Goal: Information Seeking & Learning: Learn about a topic

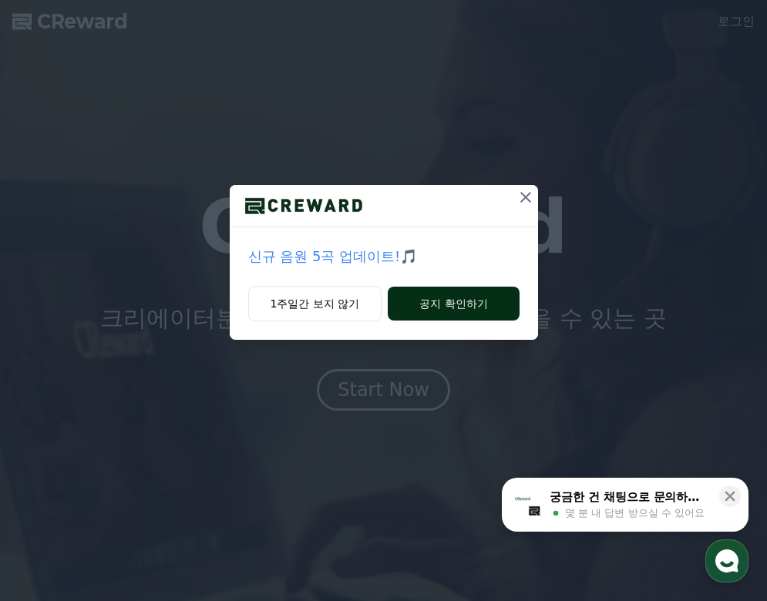
click at [433, 308] on button "공지 확인하기" at bounding box center [453, 304] width 131 height 34
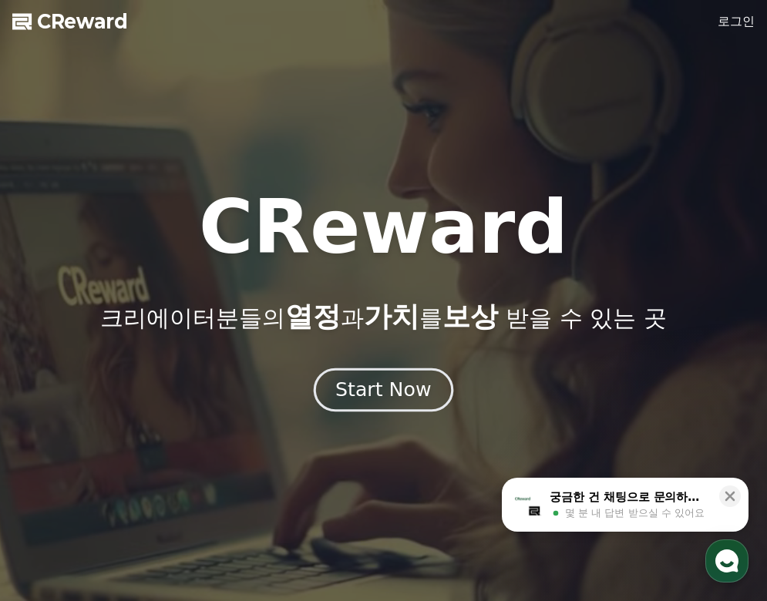
click at [404, 399] on div "Start Now" at bounding box center [383, 390] width 96 height 26
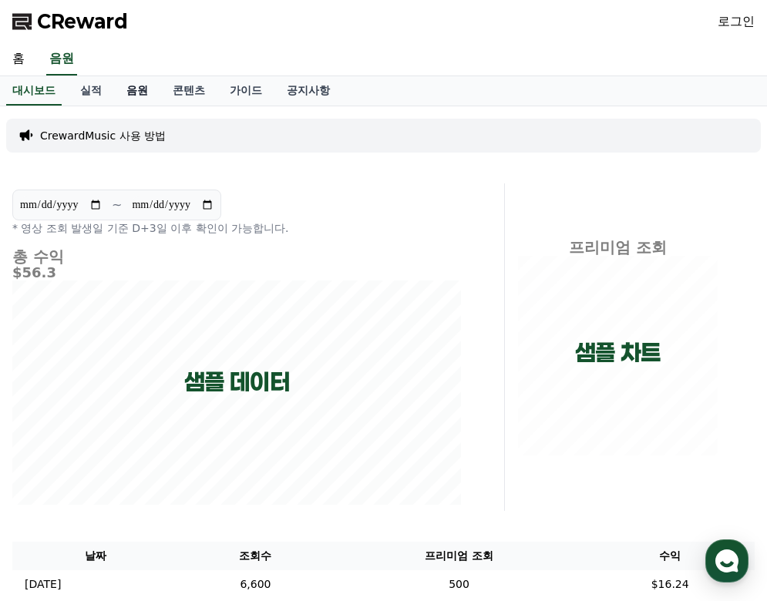
click at [130, 91] on link "음원" at bounding box center [137, 90] width 46 height 29
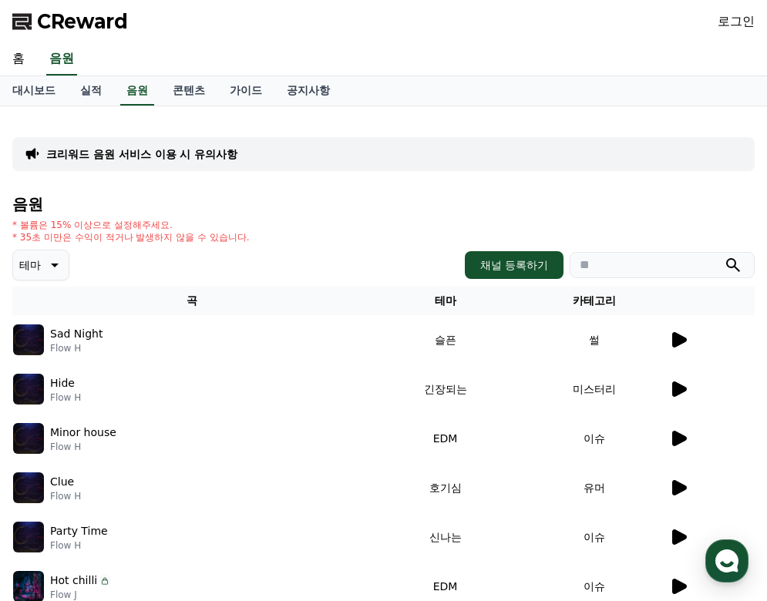
click at [176, 152] on p "크리워드 음원 서비스 이용 시 유의사항" at bounding box center [141, 153] width 191 height 15
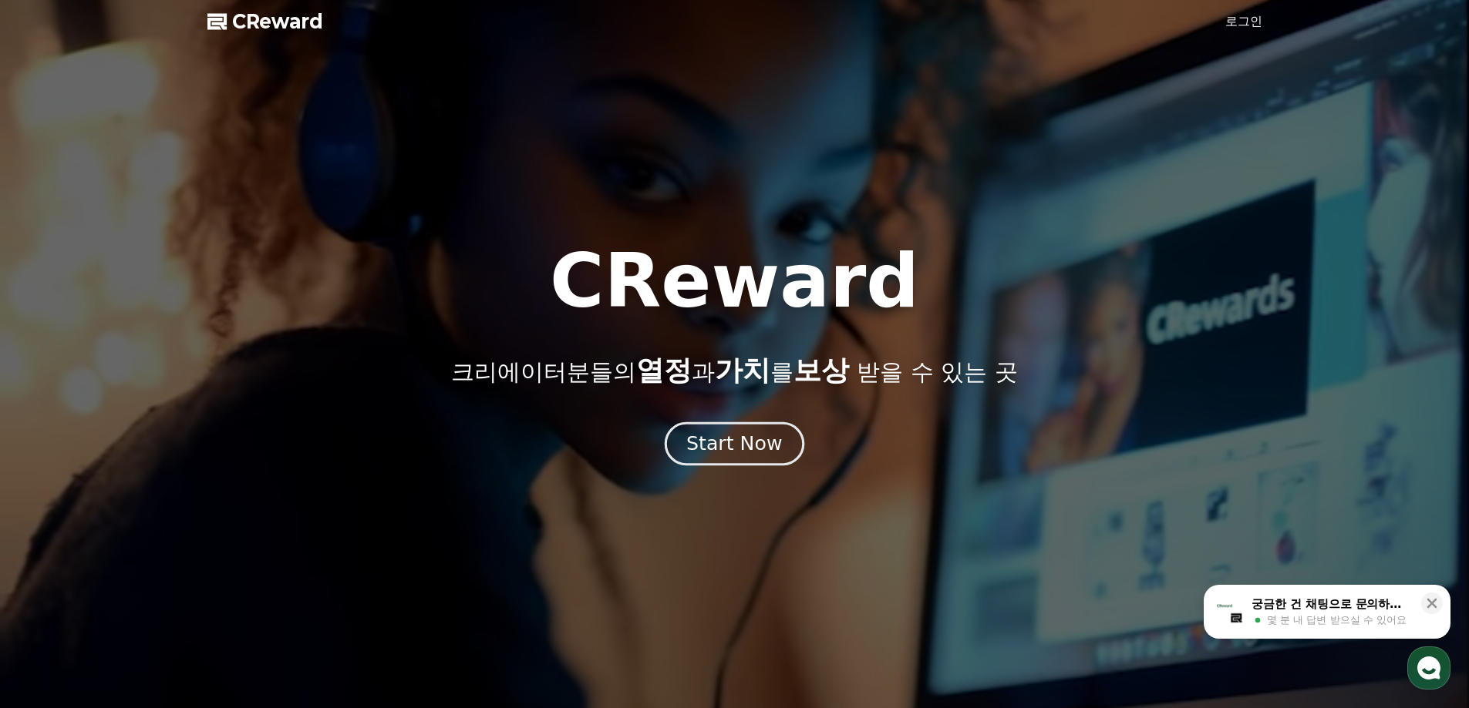
click at [734, 446] on div "Start Now" at bounding box center [734, 444] width 96 height 26
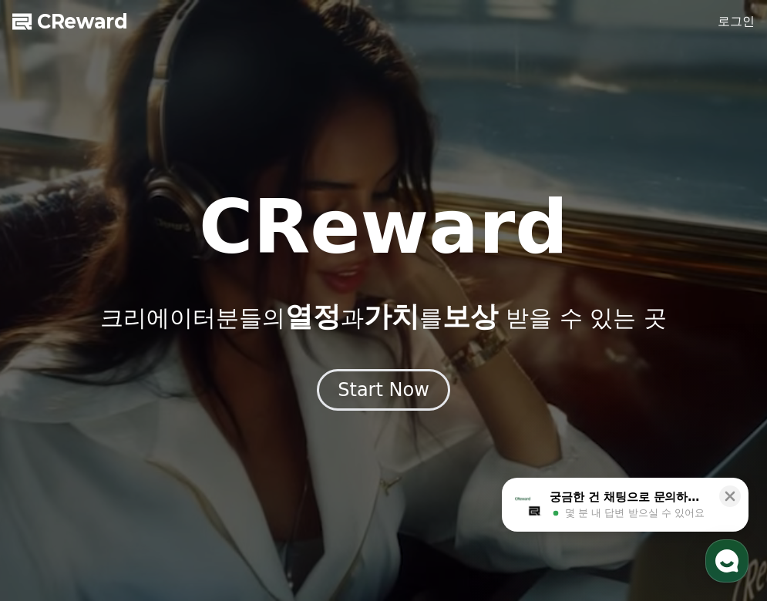
click at [398, 405] on button "Start Now" at bounding box center [383, 390] width 133 height 42
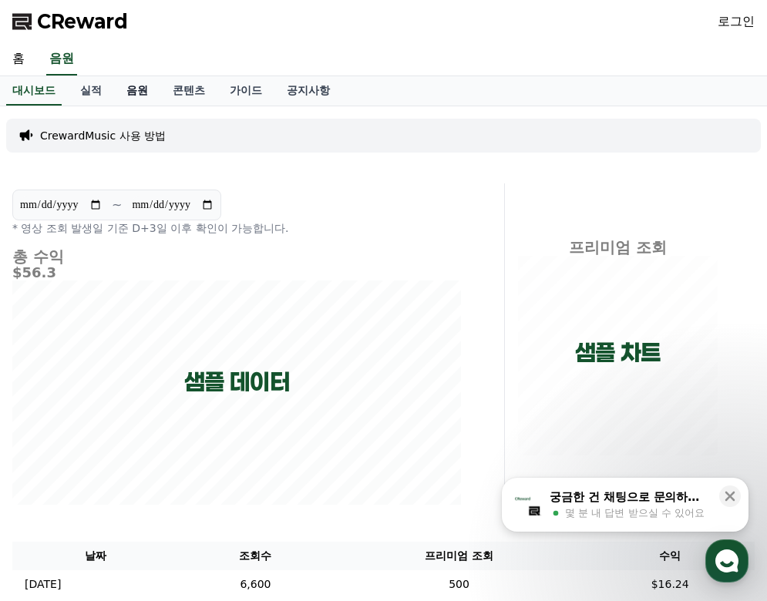
click at [119, 91] on link "음원" at bounding box center [137, 90] width 46 height 29
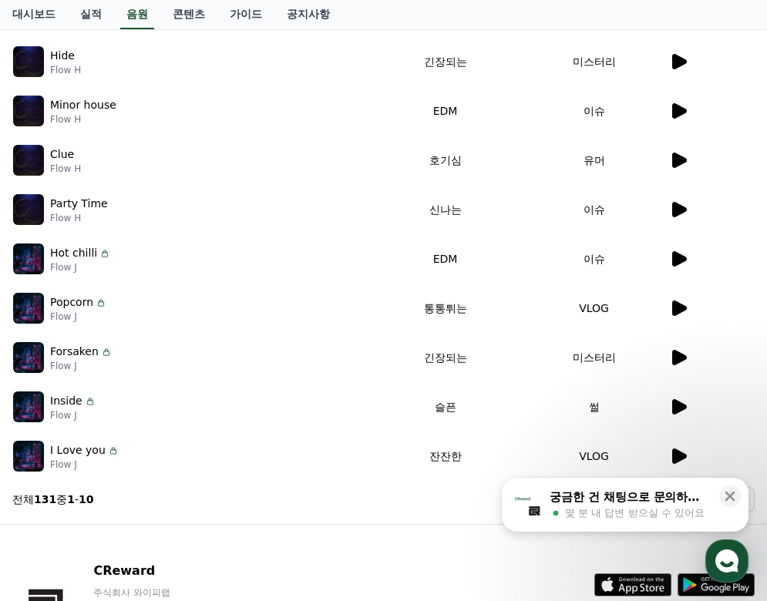
scroll to position [443, 0]
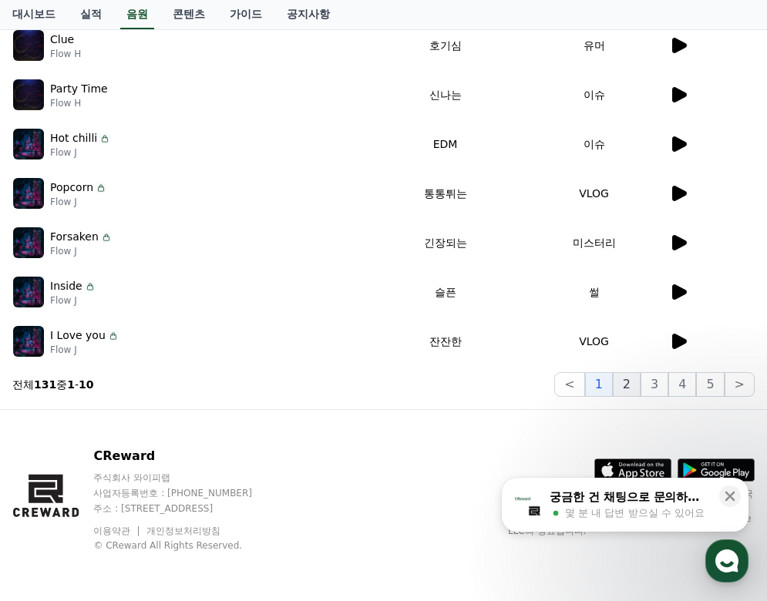
click at [641, 388] on button "2" at bounding box center [655, 384] width 28 height 25
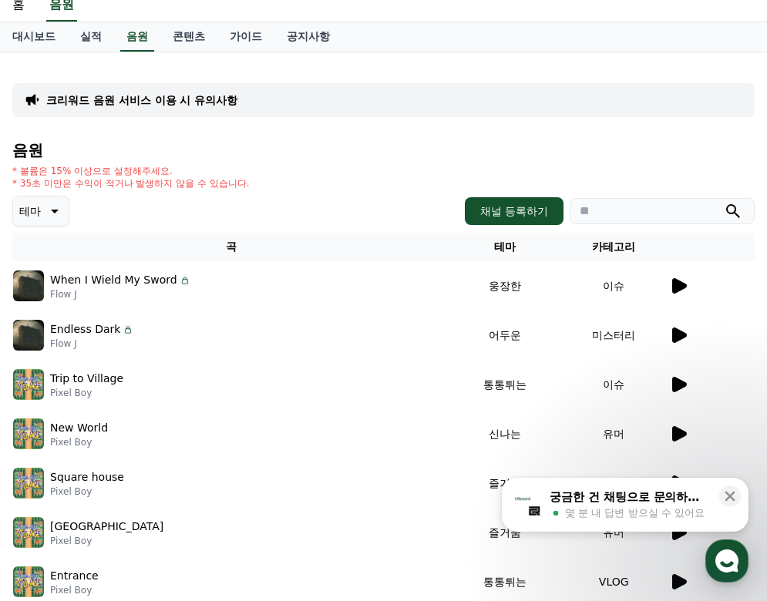
scroll to position [77, 0]
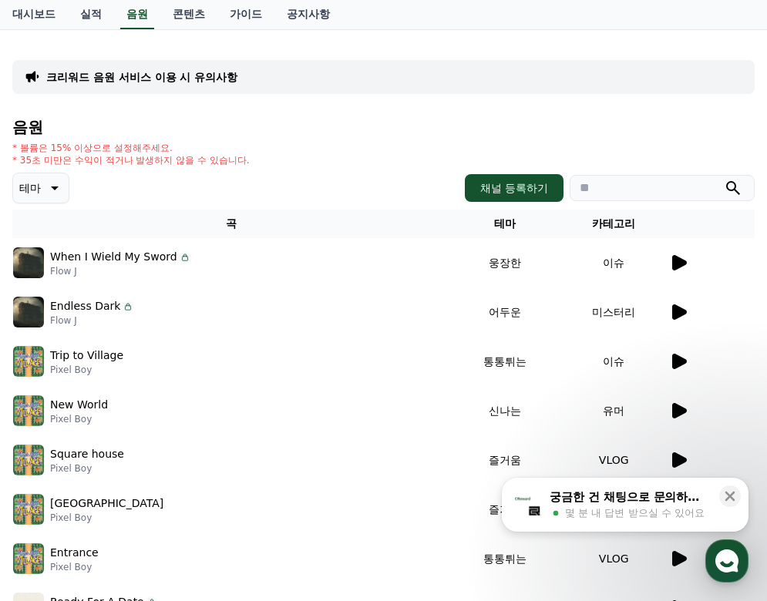
click at [147, 75] on p "크리워드 음원 서비스 이용 시 유의사항" at bounding box center [141, 76] width 191 height 15
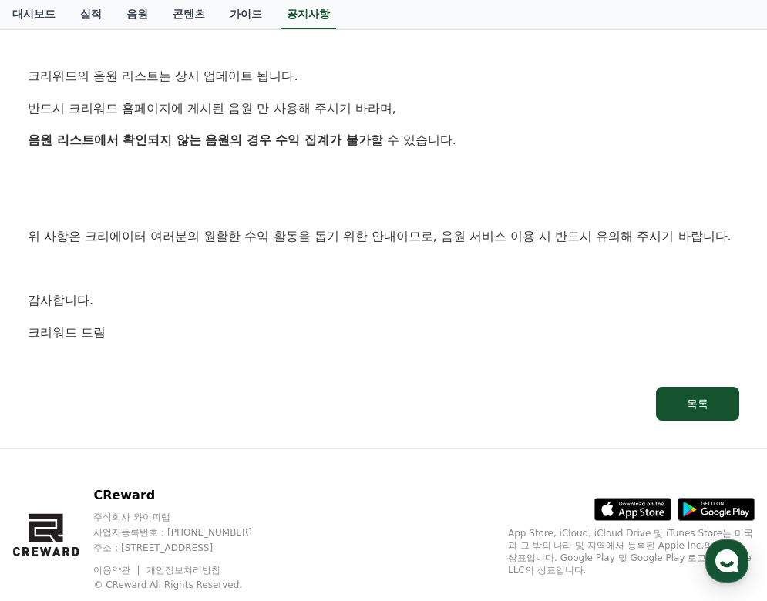
scroll to position [1002, 0]
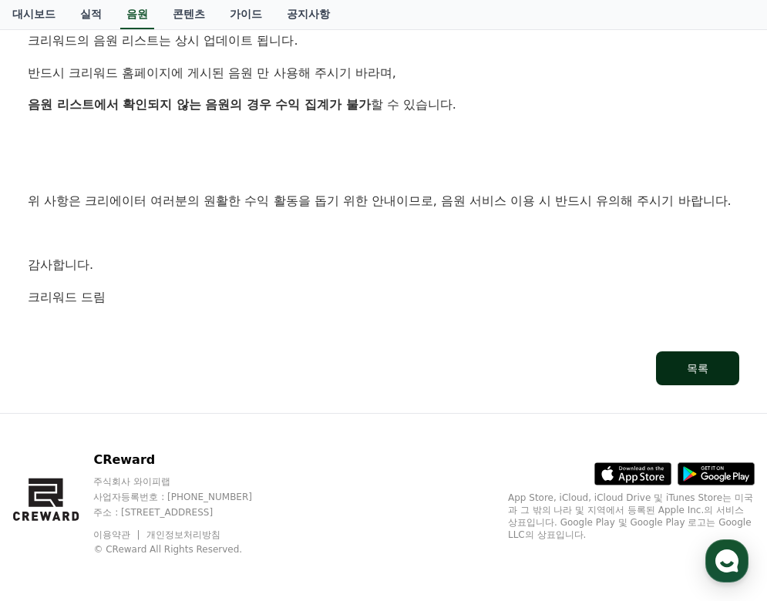
click at [685, 357] on button "목록" at bounding box center [697, 369] width 83 height 34
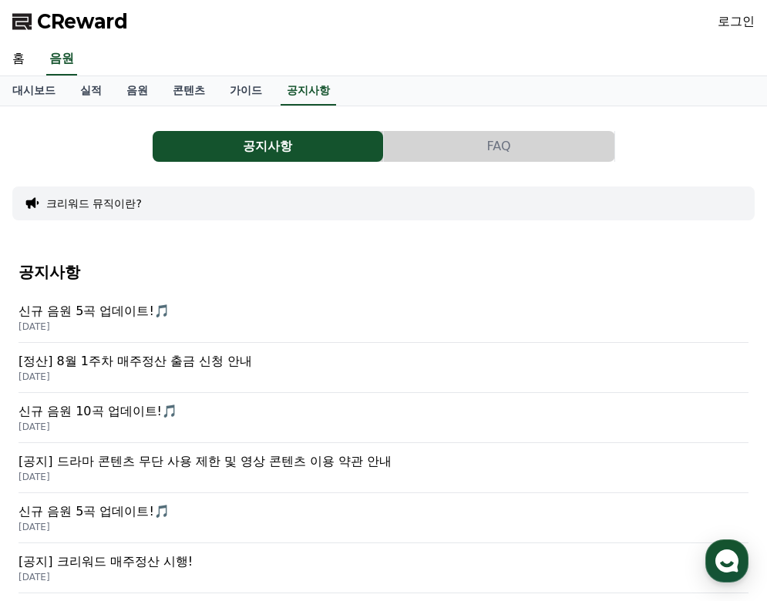
click at [109, 312] on p "신규 음원 5곡 업데이트!🎵" at bounding box center [384, 311] width 730 height 19
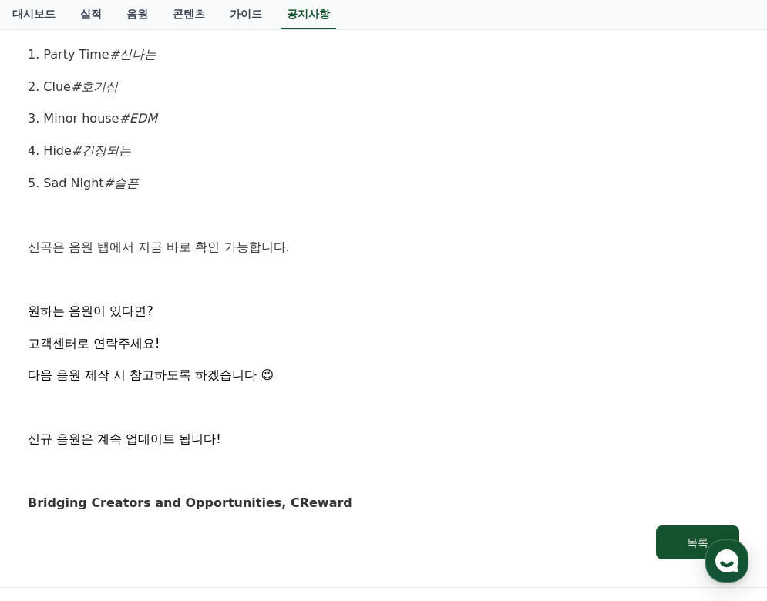
scroll to position [771, 0]
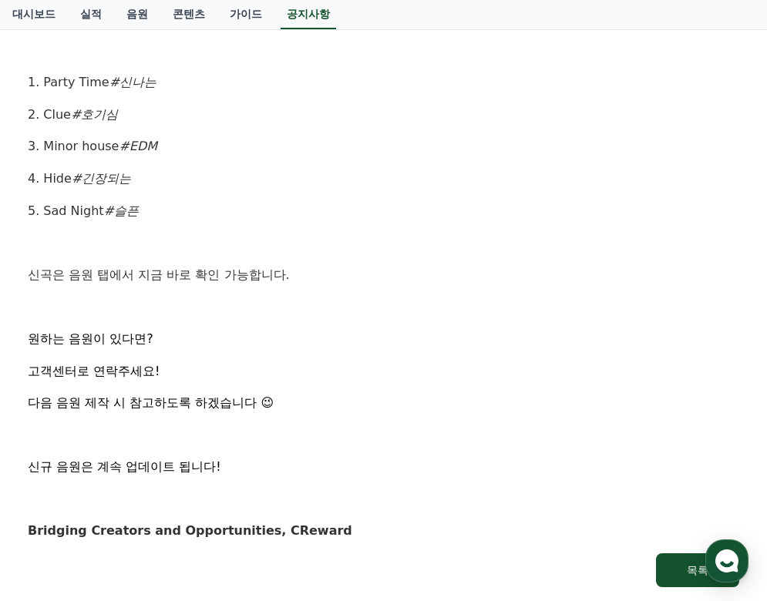
click at [392, 359] on div "[신곡 발매 안내] 금일 업데이트된 신규 음원 5곡을 소개합니다 ! 앨범명 : Party Time 아티스트 : Flow H 1. Party T…" at bounding box center [384, 34] width 712 height 1014
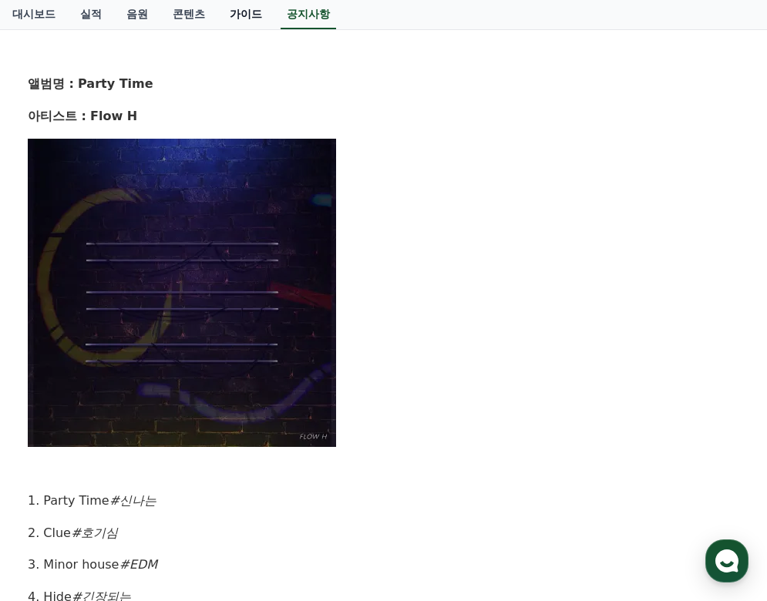
scroll to position [308, 0]
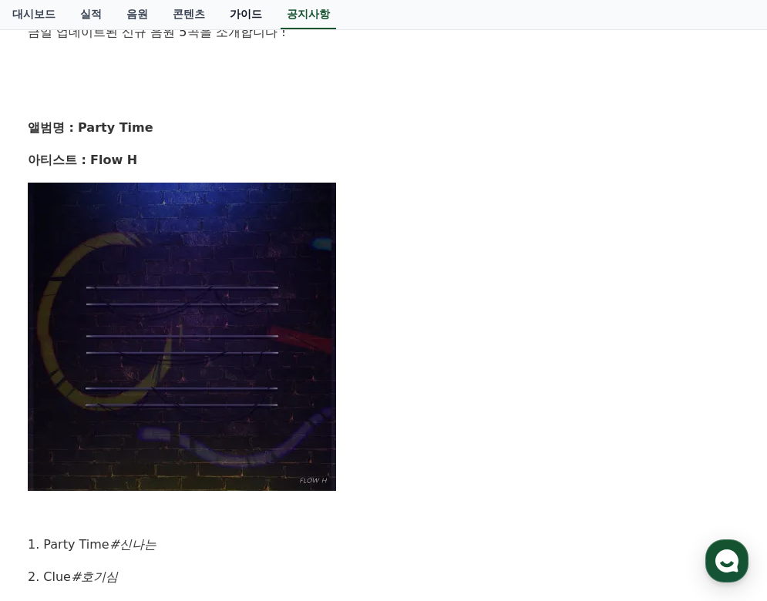
click at [241, 13] on link "가이드" at bounding box center [245, 14] width 57 height 29
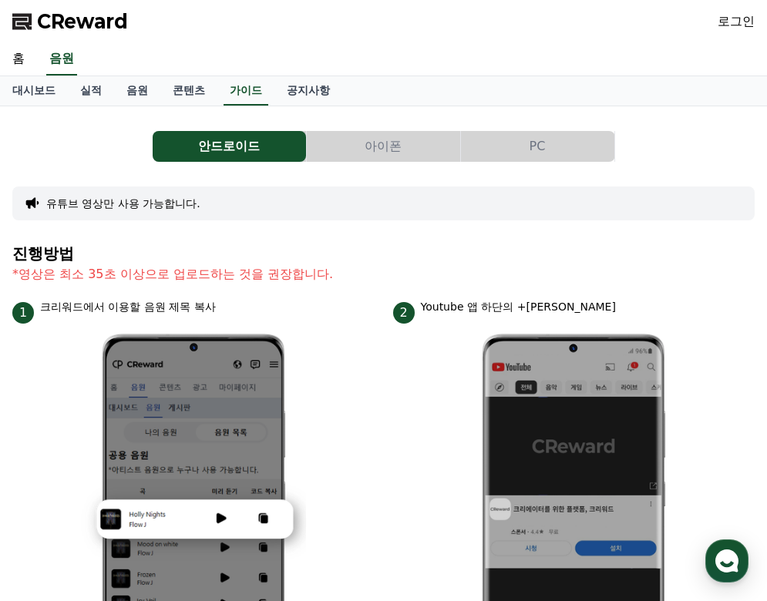
click at [560, 145] on button "PC" at bounding box center [537, 146] width 153 height 31
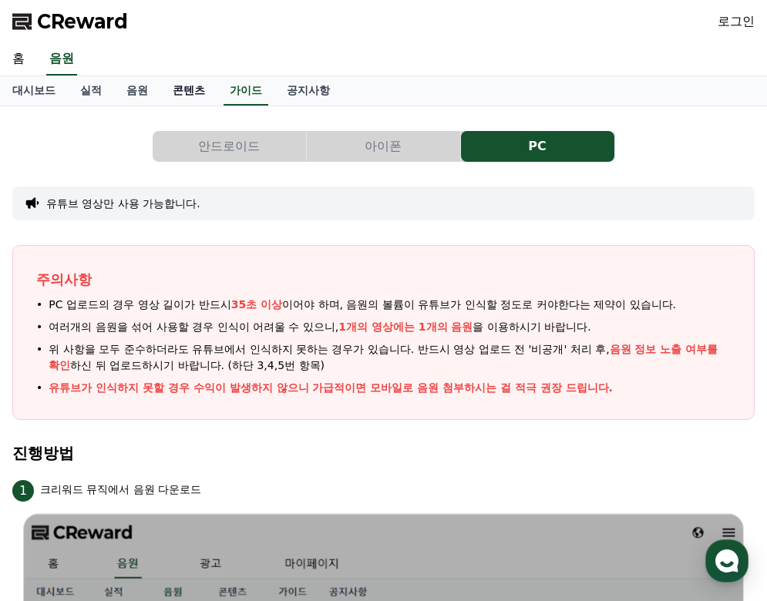
click at [187, 90] on link "콘텐츠" at bounding box center [188, 90] width 57 height 29
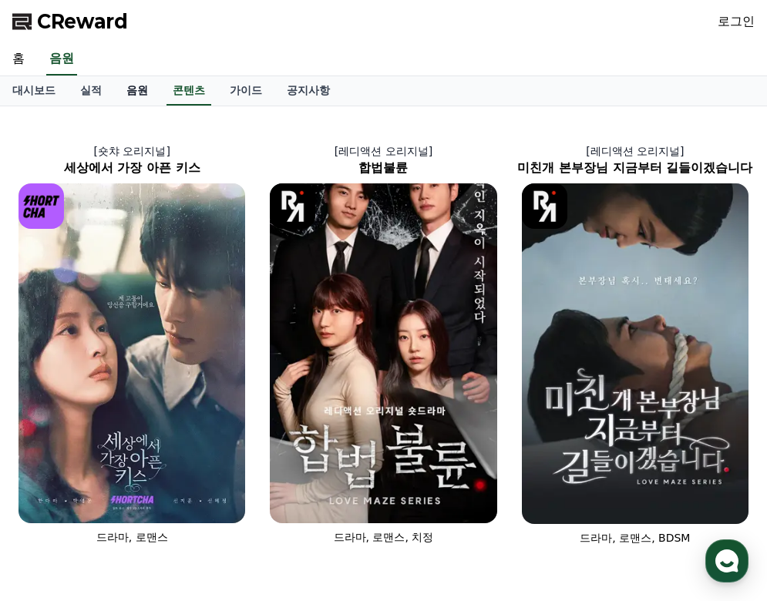
click at [132, 92] on link "음원" at bounding box center [137, 90] width 46 height 29
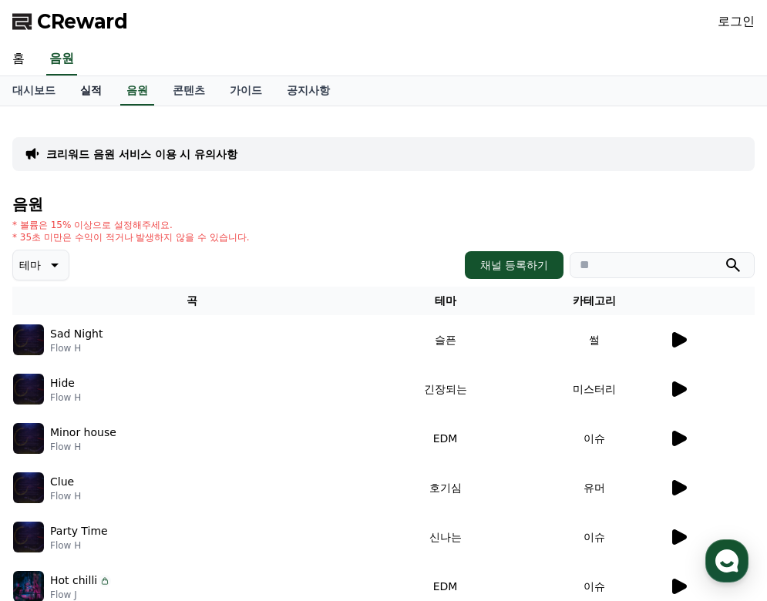
click at [91, 91] on link "실적" at bounding box center [91, 90] width 46 height 29
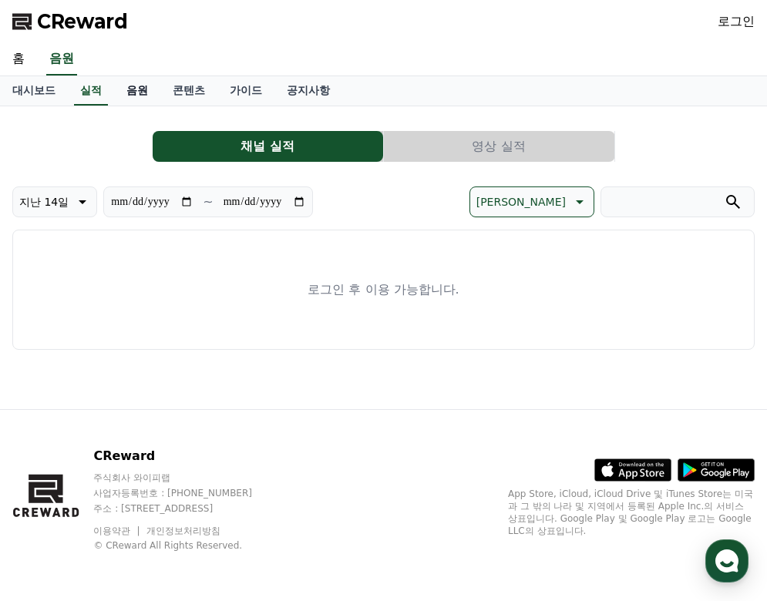
click at [138, 86] on link "음원" at bounding box center [137, 90] width 46 height 29
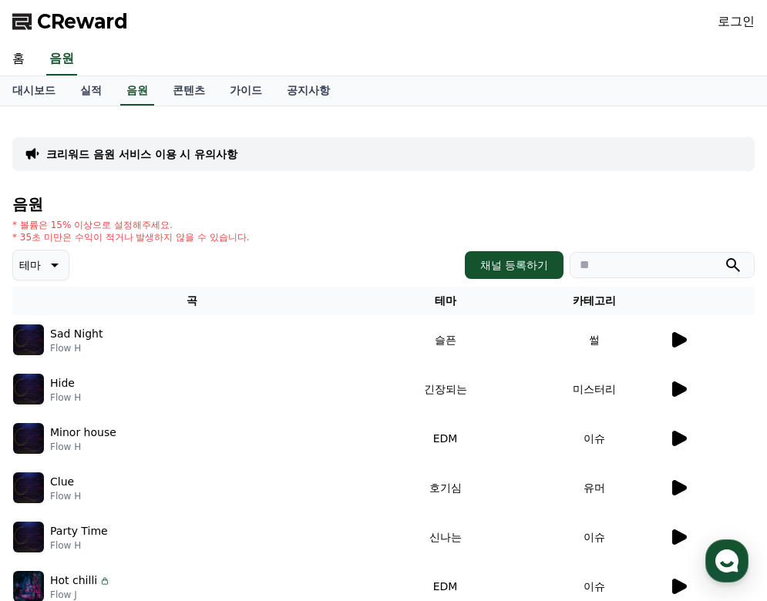
click at [172, 156] on p "크리워드 음원 서비스 이용 시 유의사항" at bounding box center [141, 153] width 191 height 15
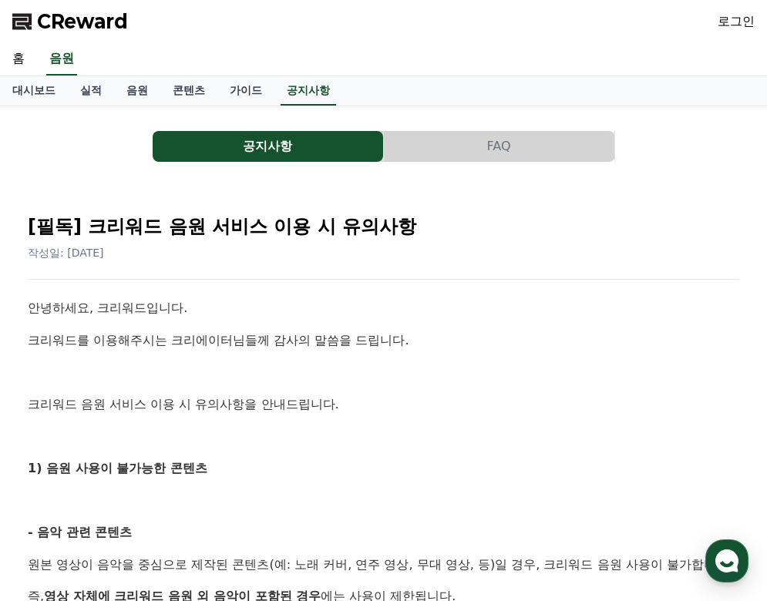
click at [287, 148] on button "공지사항" at bounding box center [268, 146] width 231 height 31
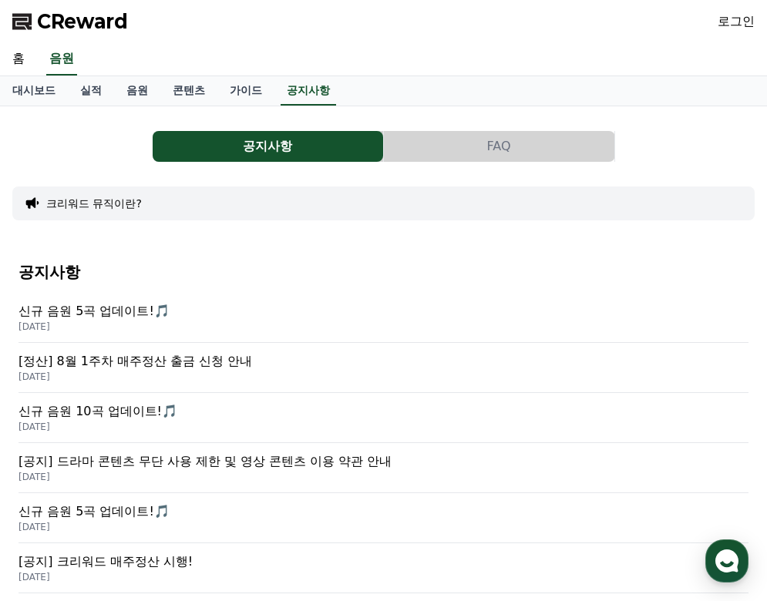
scroll to position [77, 0]
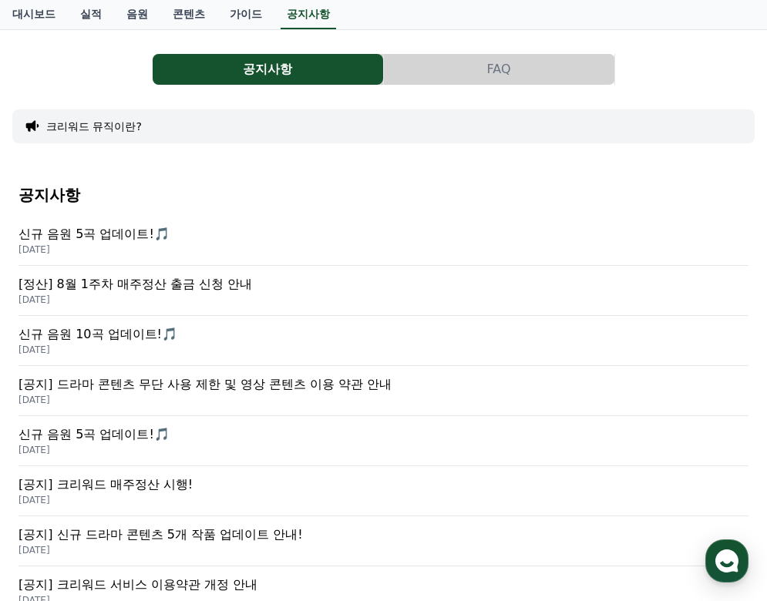
click at [237, 283] on p "[정산] 8월 1주차 매주정산 출금 신청 안내" at bounding box center [384, 284] width 730 height 19
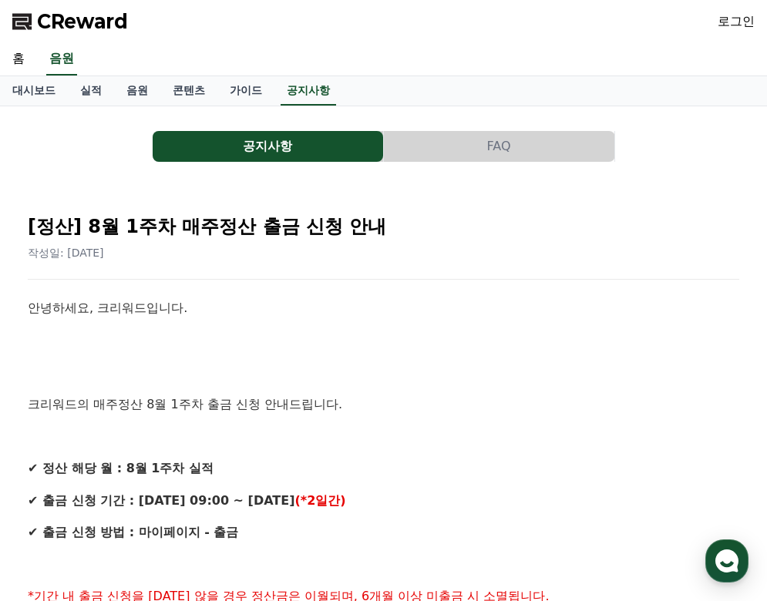
click at [311, 157] on button "공지사항" at bounding box center [268, 146] width 231 height 31
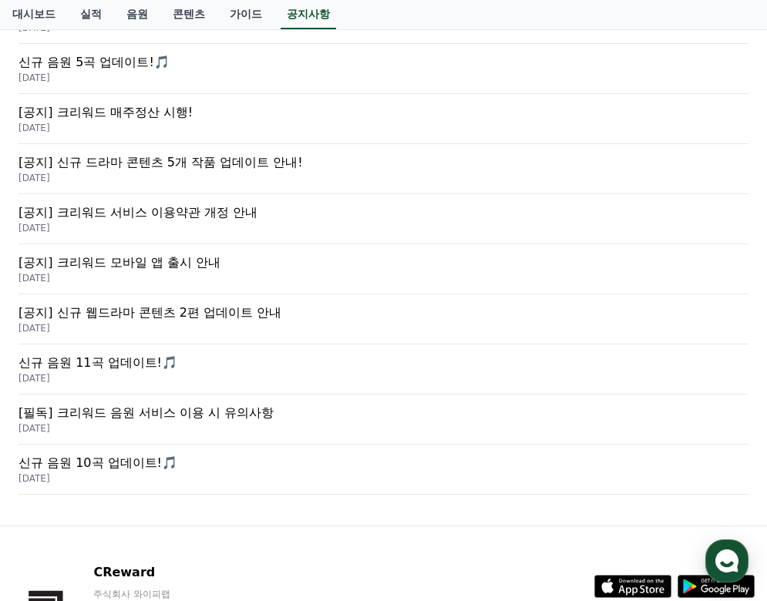
scroll to position [412, 0]
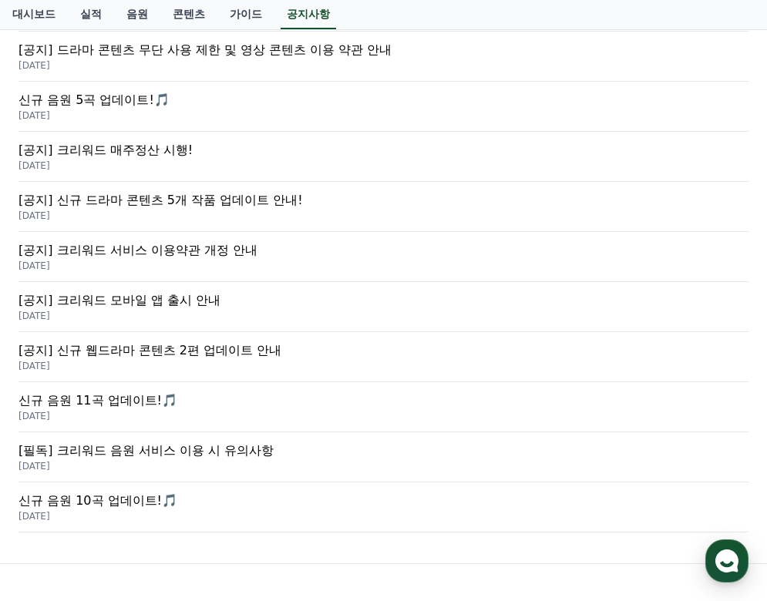
click at [165, 257] on p "[공지] 크리워드 서비스 이용약관 개정 안내" at bounding box center [384, 250] width 730 height 19
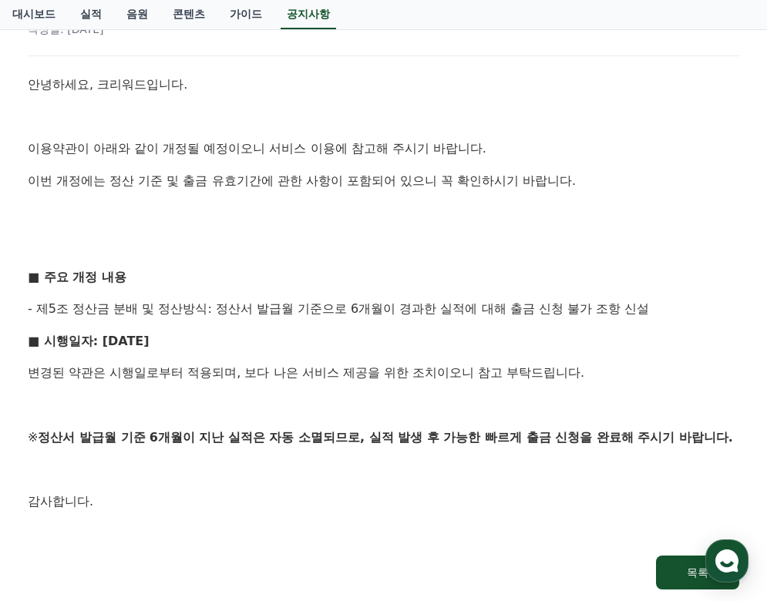
scroll to position [231, 0]
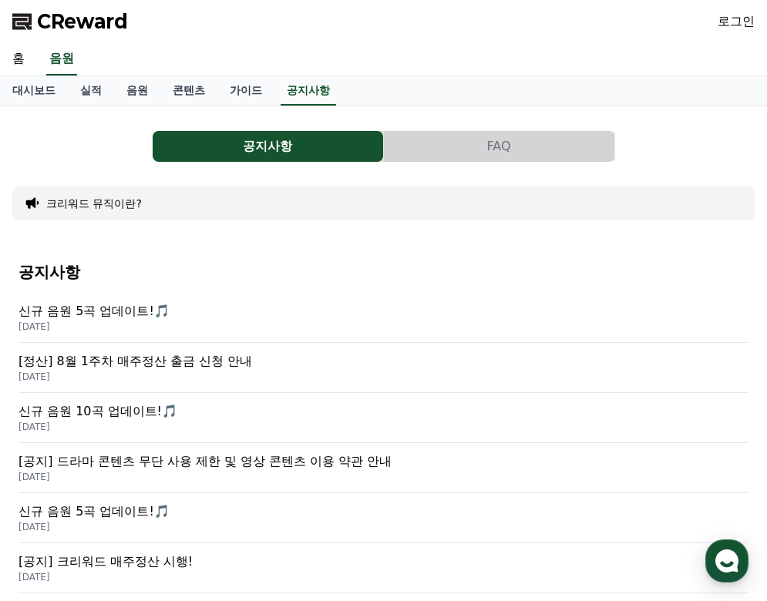
click at [106, 203] on button "크리워드 뮤직이란?" at bounding box center [94, 203] width 96 height 15
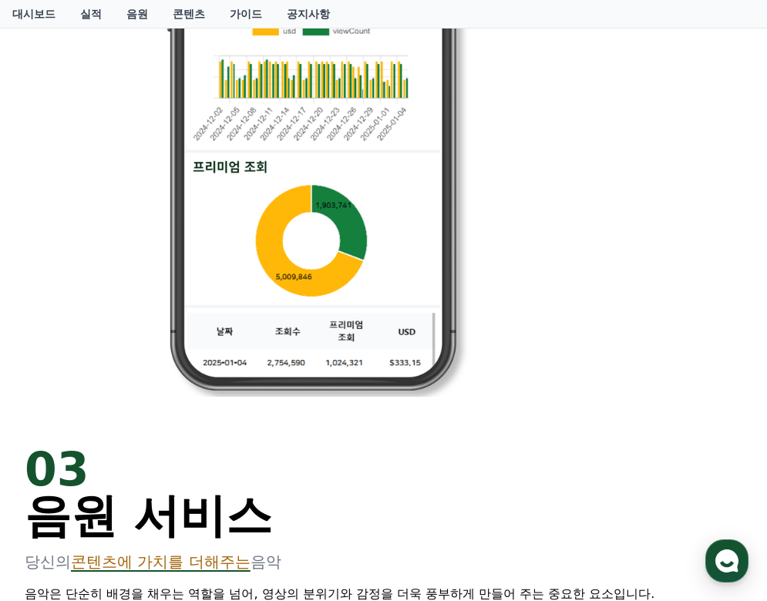
scroll to position [1465, 0]
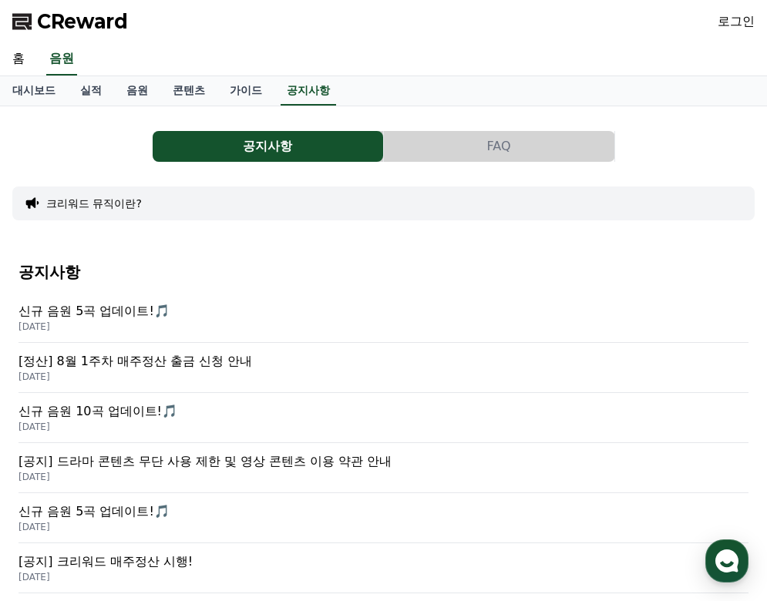
click at [494, 150] on button "FAQ" at bounding box center [499, 146] width 231 height 31
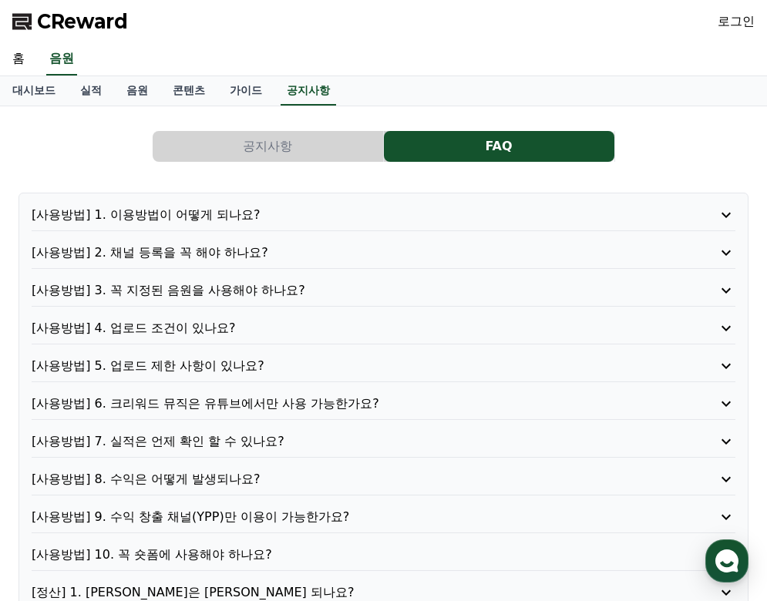
click at [335, 288] on p "[사용방법] 3. 꼭 지정된 음원을 사용해야 하나요?" at bounding box center [356, 290] width 648 height 19
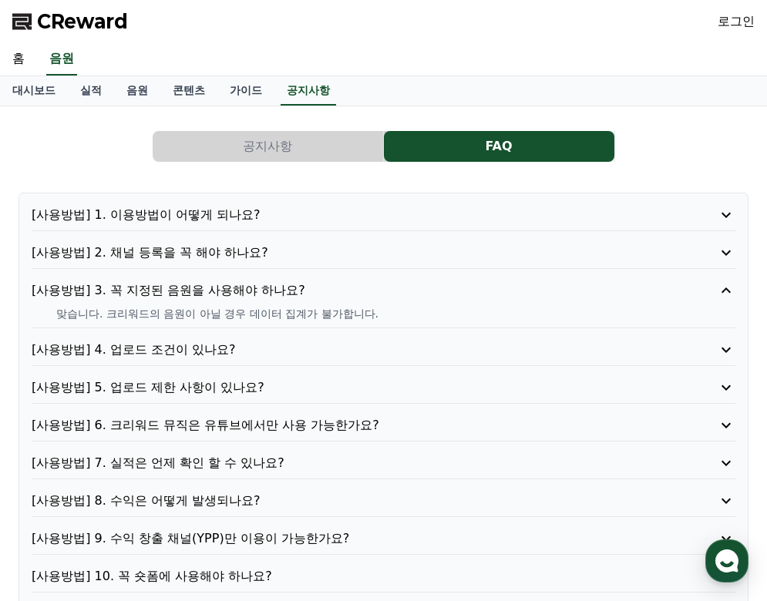
click at [316, 220] on p "[사용방법] 1. 이용방법이 어떻게 되나요?" at bounding box center [356, 215] width 648 height 19
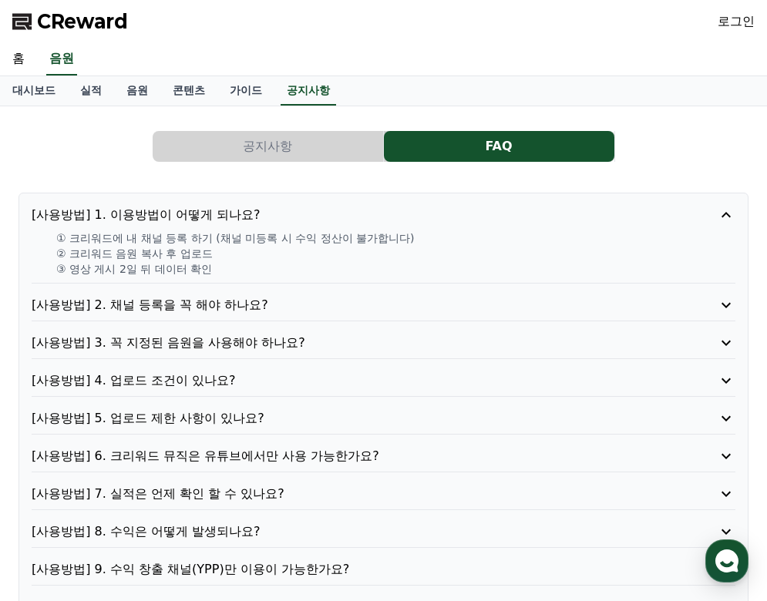
click at [316, 220] on p "[사용방법] 1. 이용방법이 어떻게 되나요?" at bounding box center [356, 215] width 648 height 19
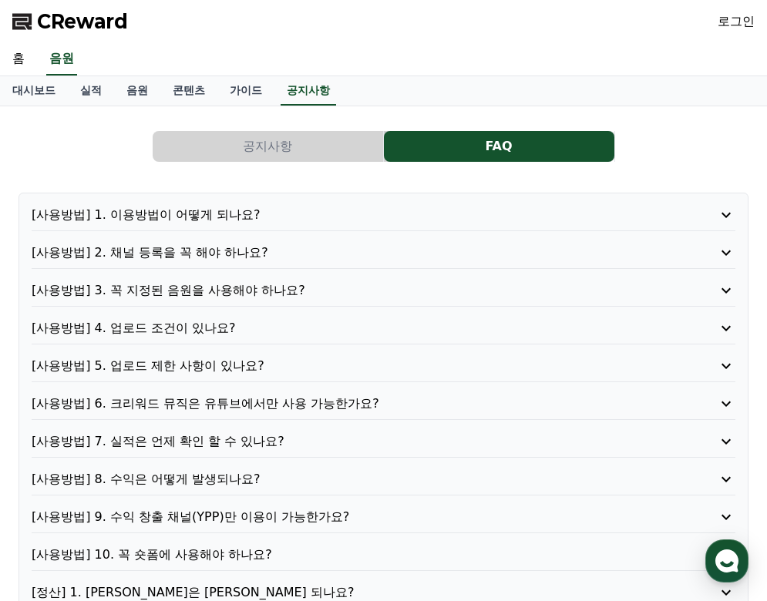
click at [318, 254] on p "[사용방법] 2. 채널 등록을 꼭 해야 하나요?" at bounding box center [356, 253] width 648 height 19
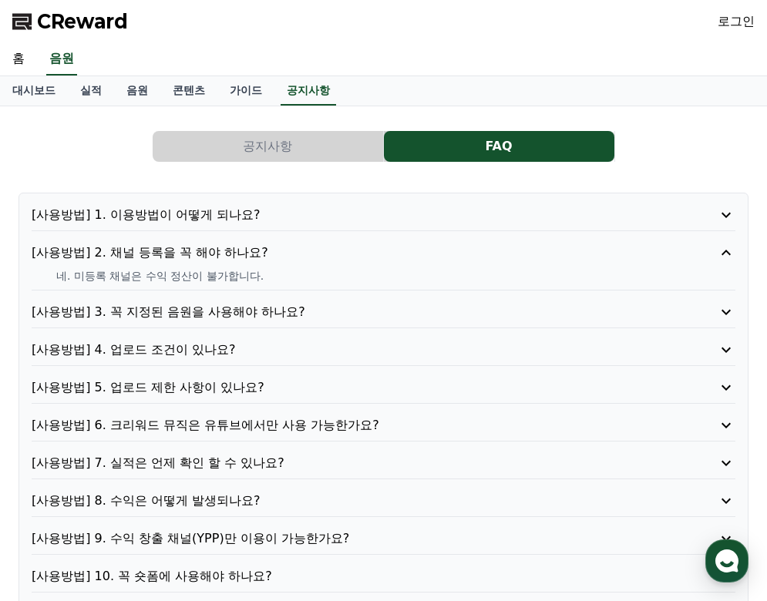
click at [318, 254] on p "[사용방법] 2. 채널 등록을 꼭 해야 하나요?" at bounding box center [356, 253] width 648 height 19
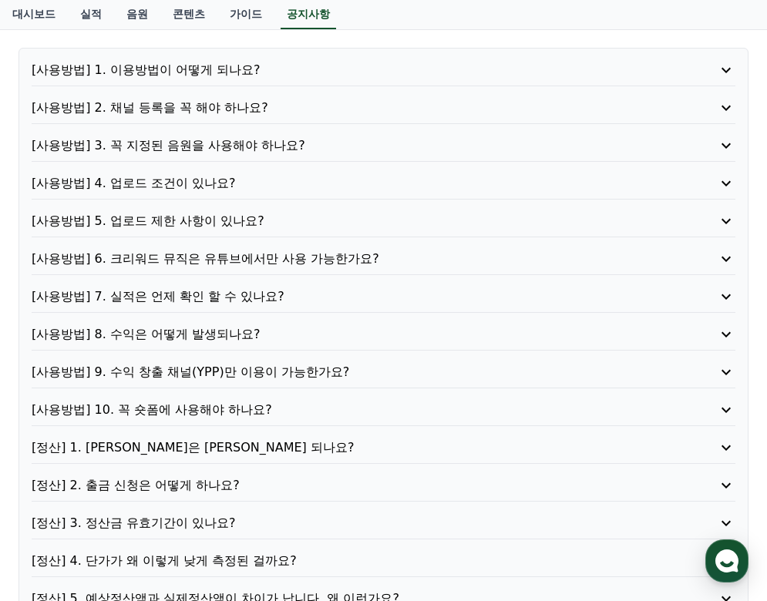
scroll to position [154, 0]
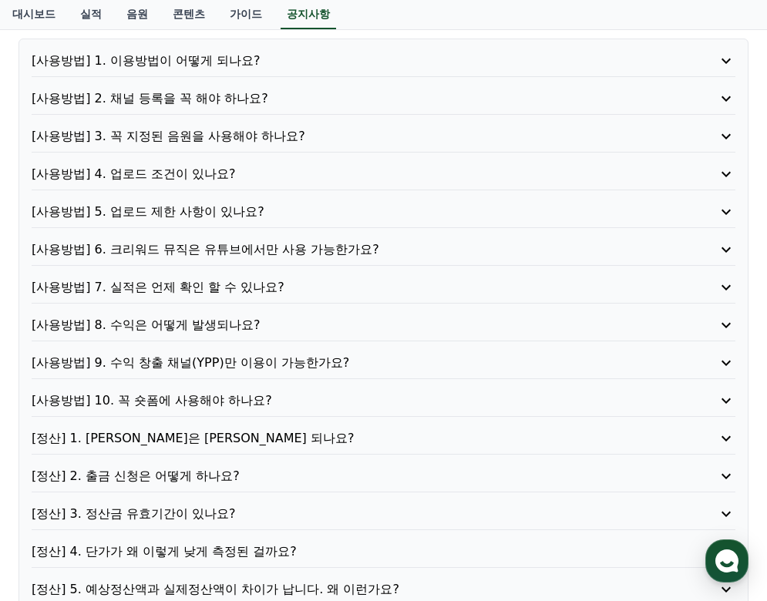
click at [327, 182] on p "[사용방법] 4. 업로드 조건이 있나요?" at bounding box center [356, 174] width 648 height 19
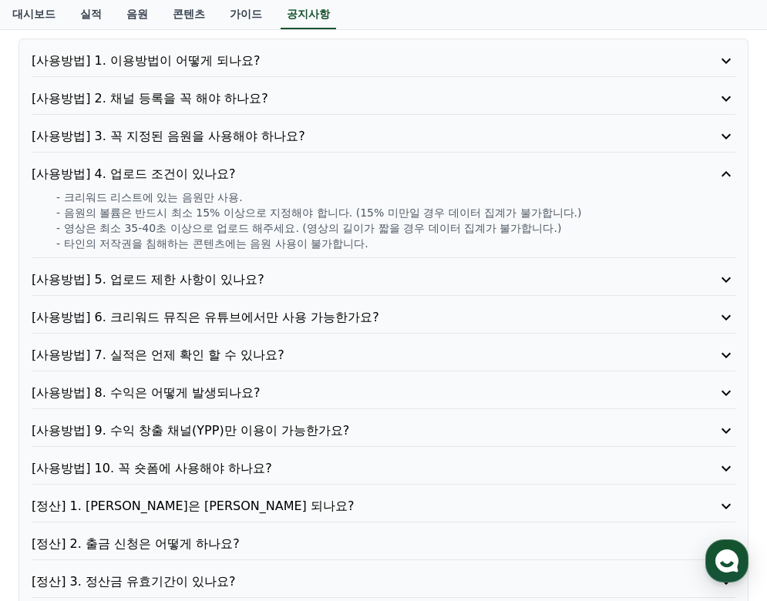
click at [326, 182] on p "[사용방법] 4. 업로드 조건이 있나요?" at bounding box center [356, 174] width 648 height 19
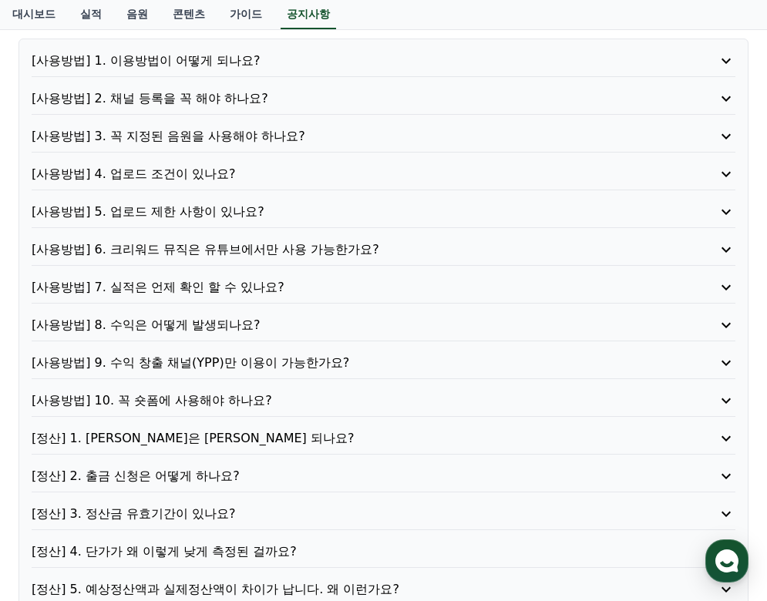
click at [333, 222] on div "[사용방법] 5. 업로드 제한 사항이 있나요?" at bounding box center [384, 215] width 704 height 25
click at [282, 216] on p "[사용방법] 5. 업로드 제한 사항이 있나요?" at bounding box center [356, 212] width 648 height 19
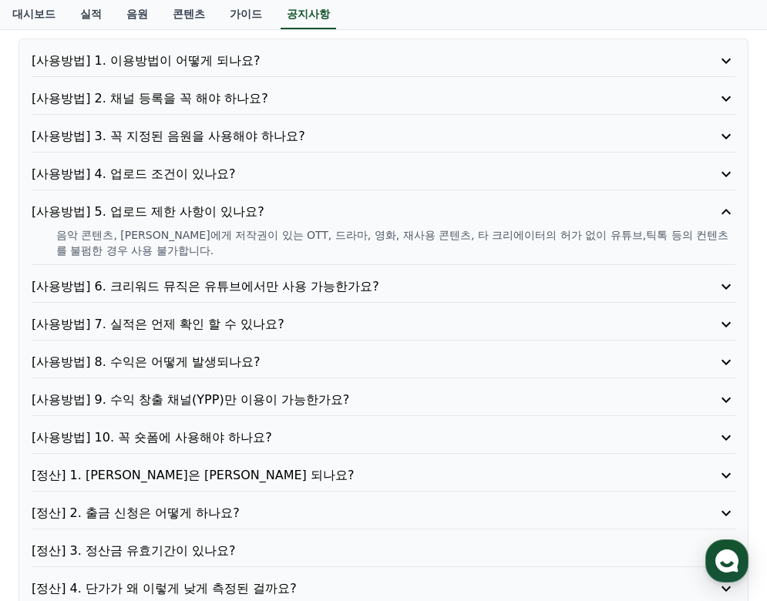
click at [310, 209] on p "[사용방법] 5. 업로드 제한 사항이 있나요?" at bounding box center [356, 212] width 648 height 19
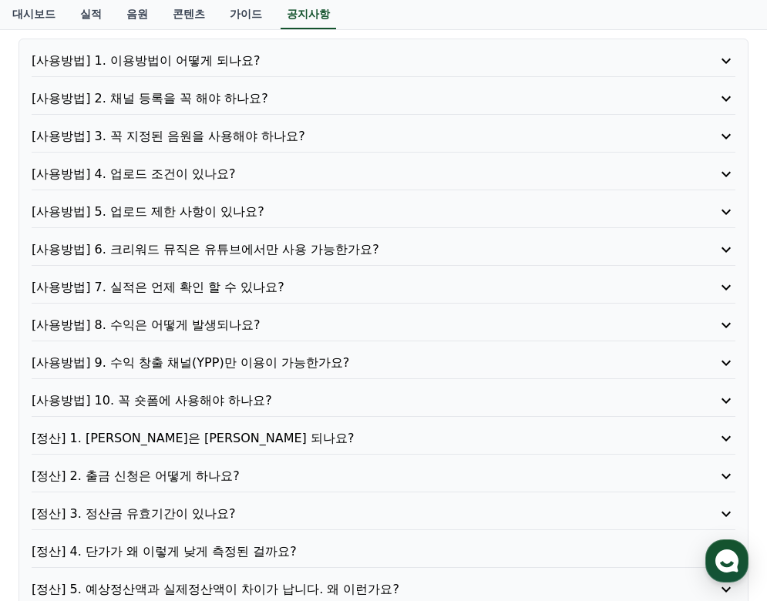
click at [421, 254] on p "[사용방법] 6. 크리워드 뮤직은 유튜브에서만 사용 가능한가요?" at bounding box center [356, 250] width 648 height 19
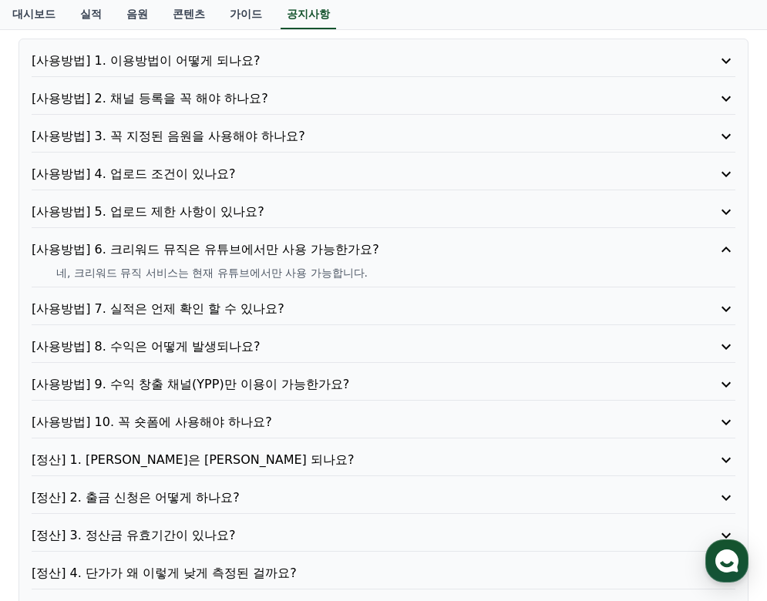
click at [421, 254] on p "[사용방법] 6. 크리워드 뮤직은 유튜브에서만 사용 가능한가요?" at bounding box center [356, 250] width 648 height 19
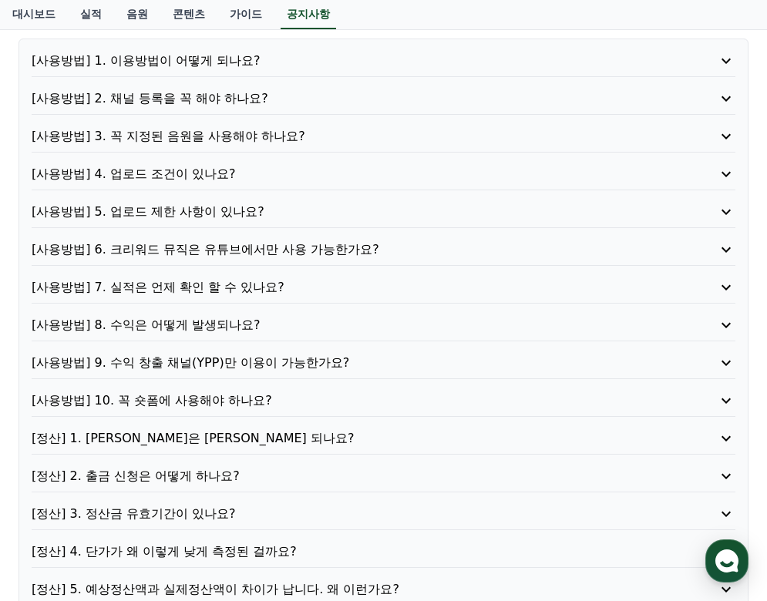
click at [353, 283] on p "[사용방법] 7. 실적은 언제 확인 할 수 있나요?" at bounding box center [356, 287] width 648 height 19
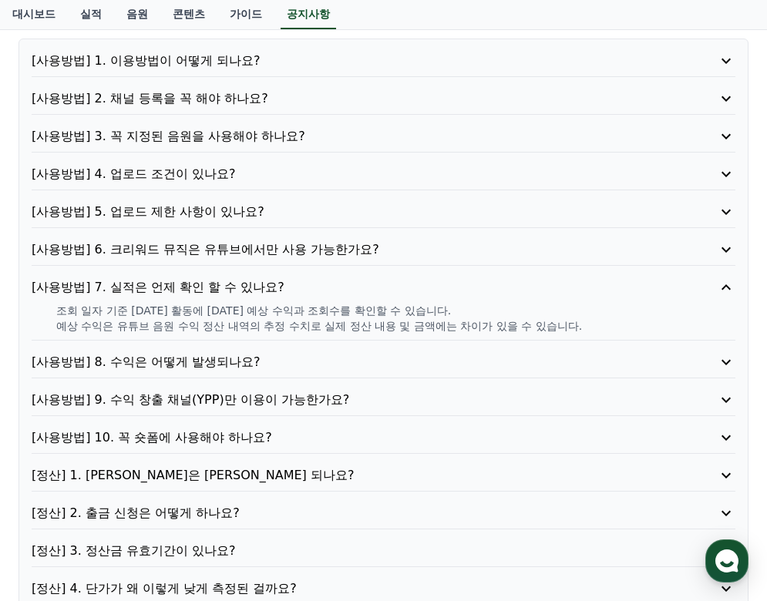
click at [353, 283] on p "[사용방법] 7. 실적은 언제 확인 할 수 있나요?" at bounding box center [356, 287] width 648 height 19
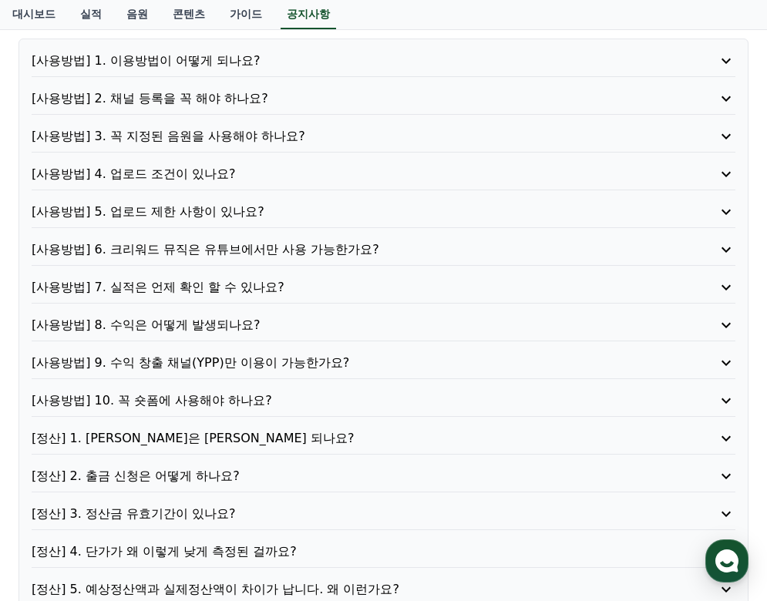
click at [338, 331] on p "[사용방법] 8. 수익은 어떻게 발생되나요?" at bounding box center [356, 325] width 648 height 19
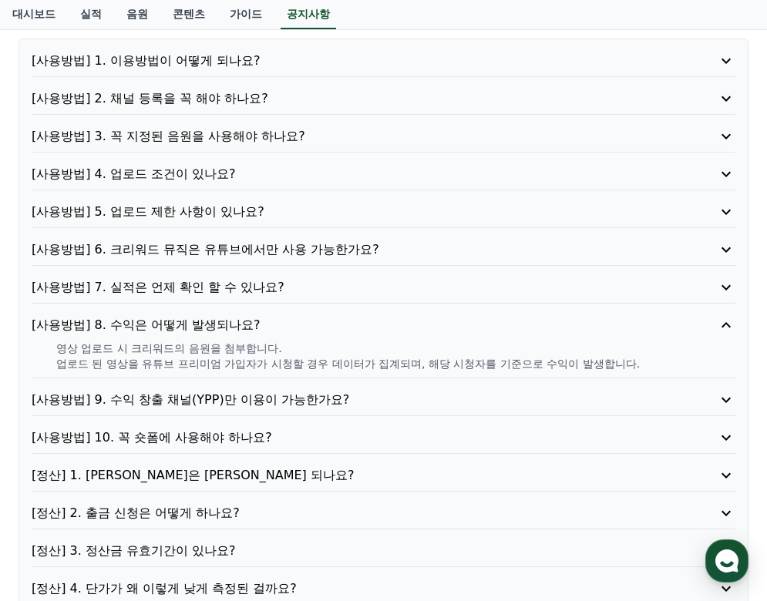
click at [338, 331] on p "[사용방법] 8. 수익은 어떻게 발생되나요?" at bounding box center [356, 325] width 648 height 19
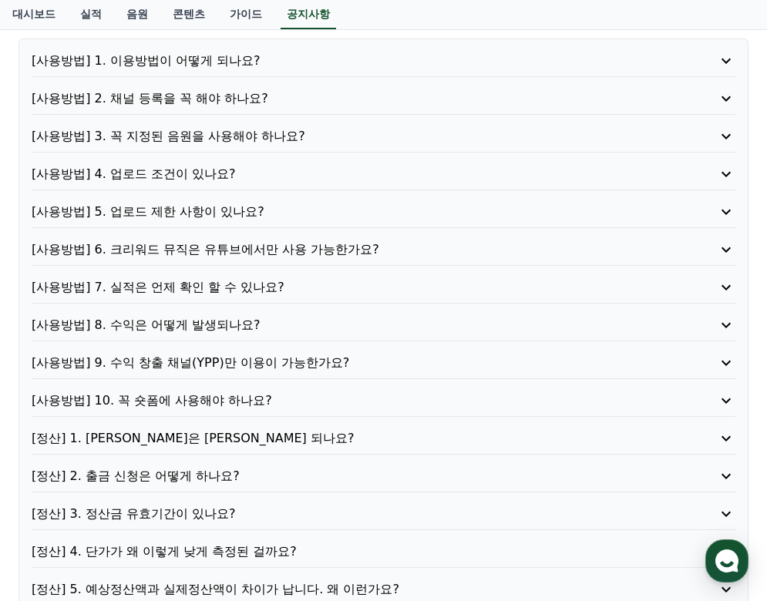
click at [379, 365] on p "[사용방법] 9. 수익 창출 채널(YPP)만 이용이 가능한가요?" at bounding box center [356, 363] width 648 height 19
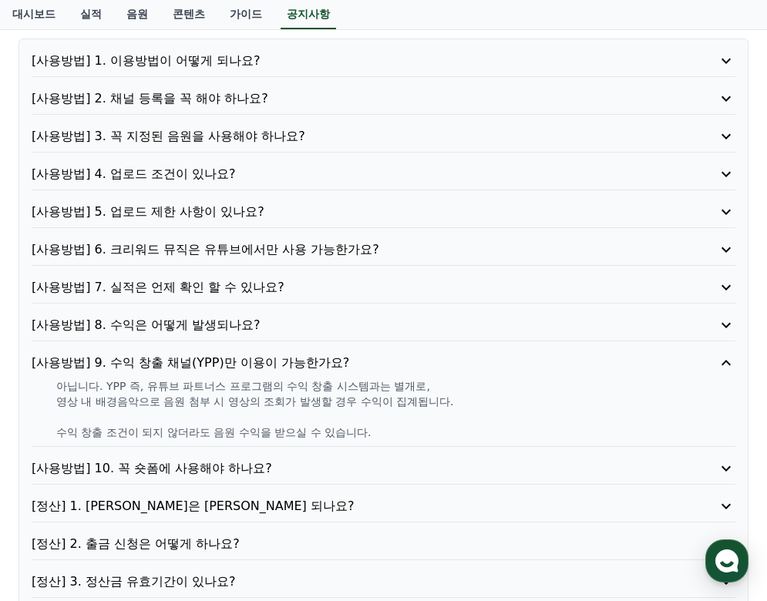
click at [371, 353] on div "[사용방법] 1. 이용방법이 어떻게 되나요? [사용방법] 2. 채널 등록을 꼭 해야 하나요? [사용방법] 3. 꼭 지정된 음원을 사용해야 하나…" at bounding box center [384, 359] width 730 height 641
click at [389, 358] on p "[사용방법] 9. 수익 창출 채널(YPP)만 이용이 가능한가요?" at bounding box center [356, 363] width 648 height 19
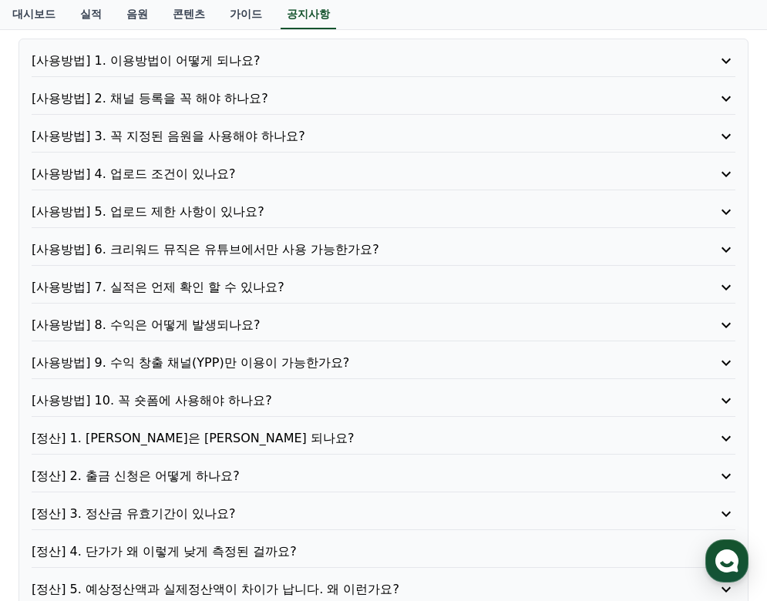
click at [316, 396] on p "[사용방법] 10. 꼭 숏폼에 사용해야 하나요?" at bounding box center [356, 401] width 648 height 19
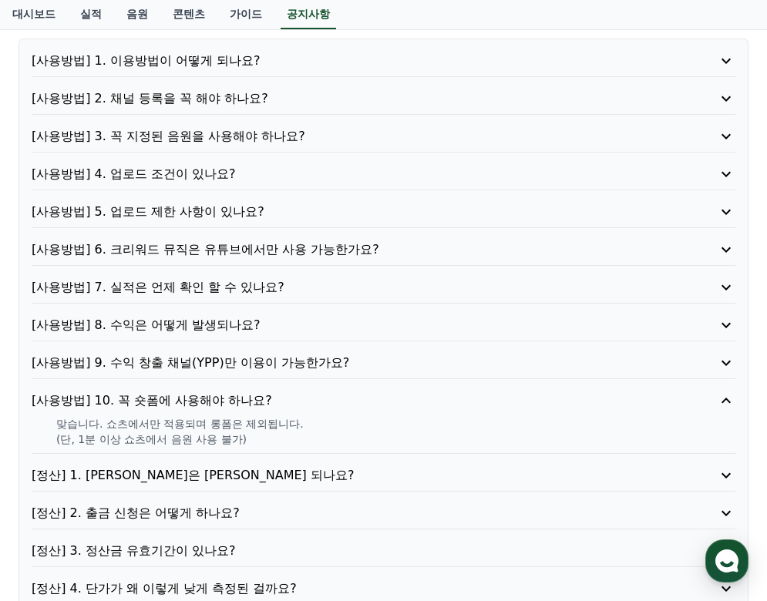
click at [316, 396] on p "[사용방법] 10. 꼭 숏폼에 사용해야 하나요?" at bounding box center [356, 401] width 648 height 19
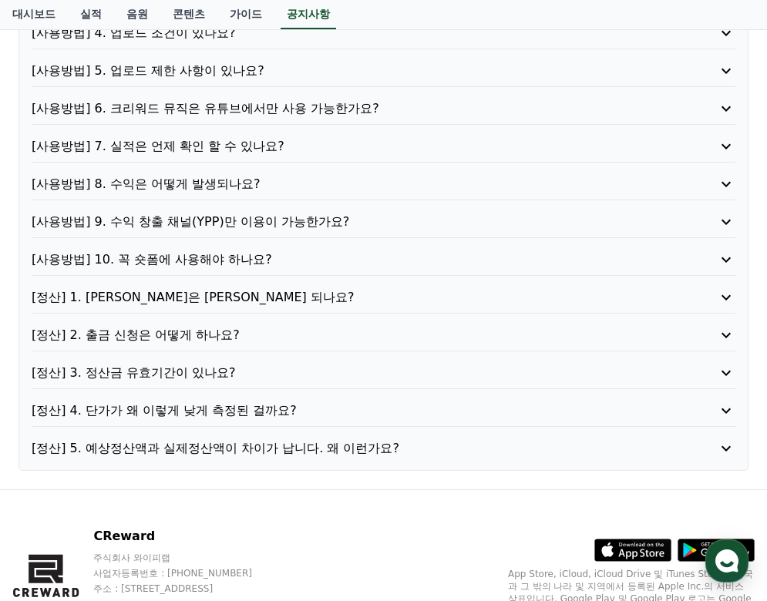
scroll to position [308, 0]
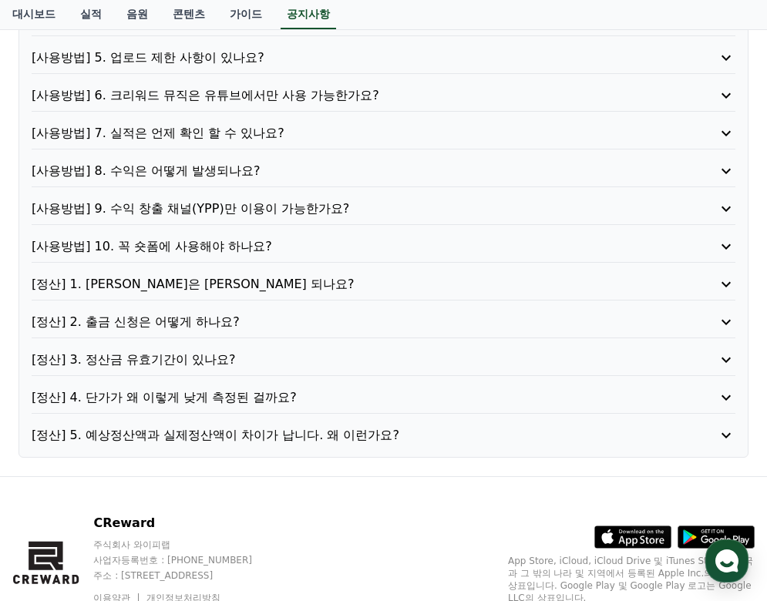
click at [288, 288] on p "[정산] 1. 정산은 언제 되나요?" at bounding box center [356, 284] width 648 height 19
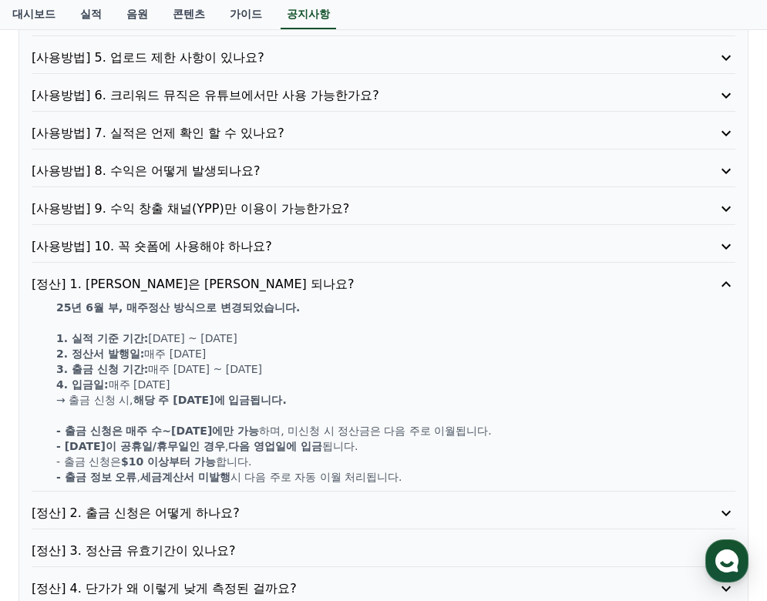
click at [289, 289] on p "[정산] 1. 정산은 언제 되나요?" at bounding box center [356, 284] width 648 height 19
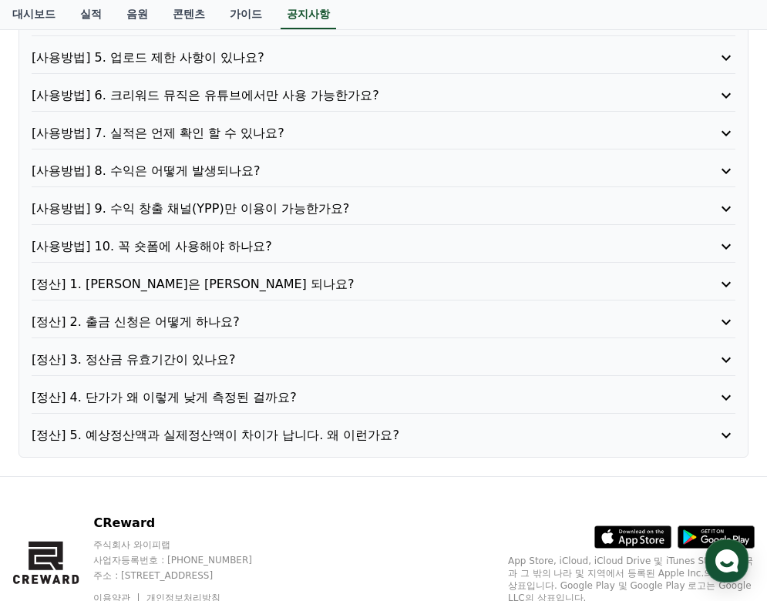
click at [306, 334] on div "[정산] 2. 출금 신청은 어떻게 하나요?" at bounding box center [384, 325] width 704 height 25
click at [302, 325] on p "[정산] 2. 출금 신청은 어떻게 하나요?" at bounding box center [356, 322] width 648 height 19
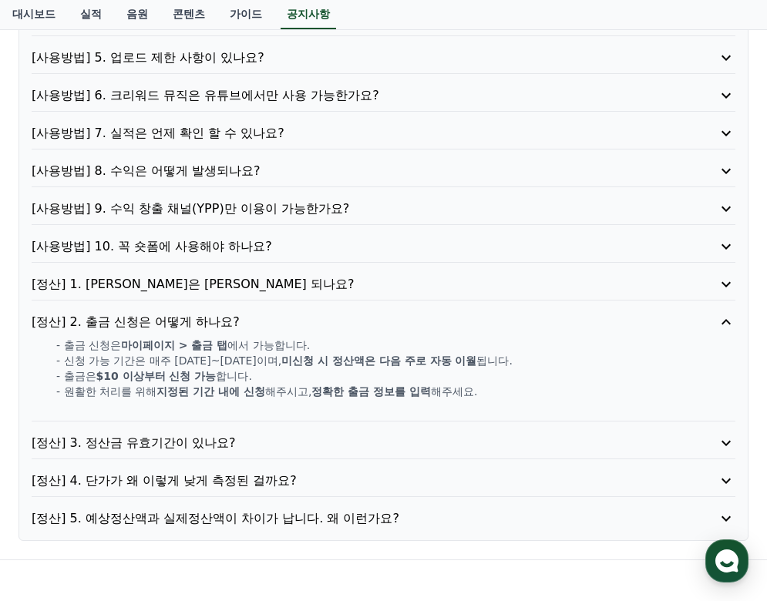
click at [302, 325] on p "[정산] 2. 출금 신청은 어떻게 하나요?" at bounding box center [356, 322] width 648 height 19
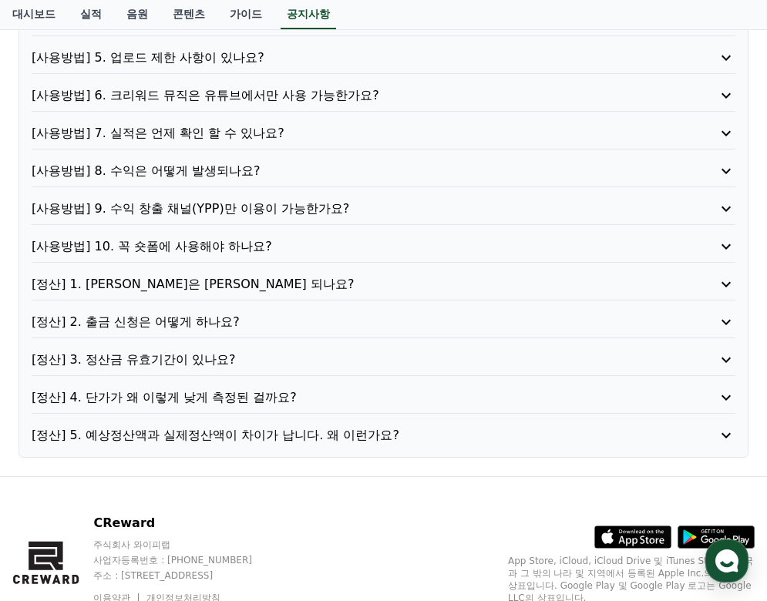
click at [304, 364] on p "[정산] 3. 정산금 유효기간이 있나요?" at bounding box center [356, 360] width 648 height 19
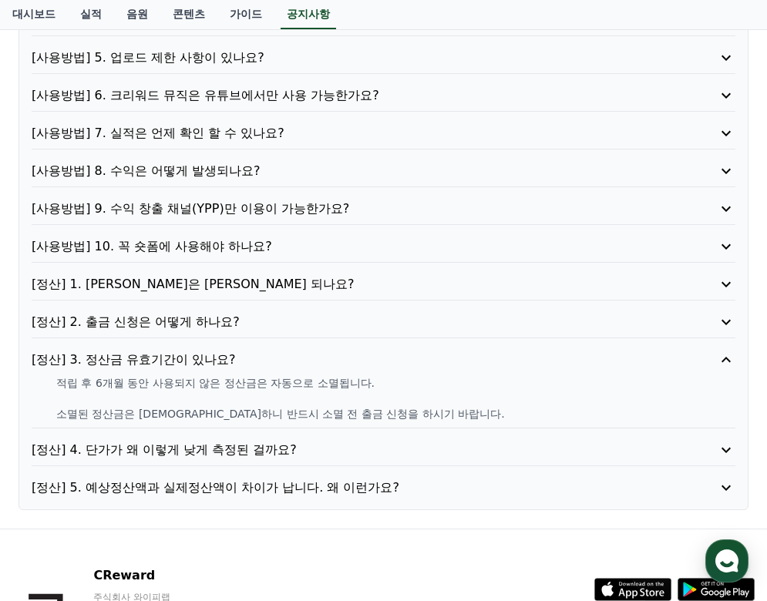
click at [304, 364] on p "[정산] 3. 정산금 유효기간이 있나요?" at bounding box center [356, 360] width 648 height 19
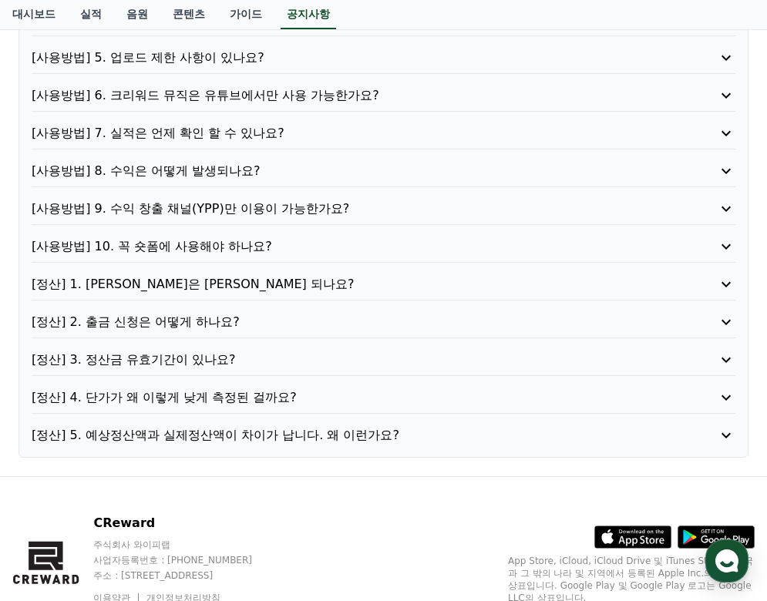
click at [336, 397] on p "[정산] 4. 단가가 왜 이렇게 낮게 측정된 걸까요?" at bounding box center [356, 398] width 648 height 19
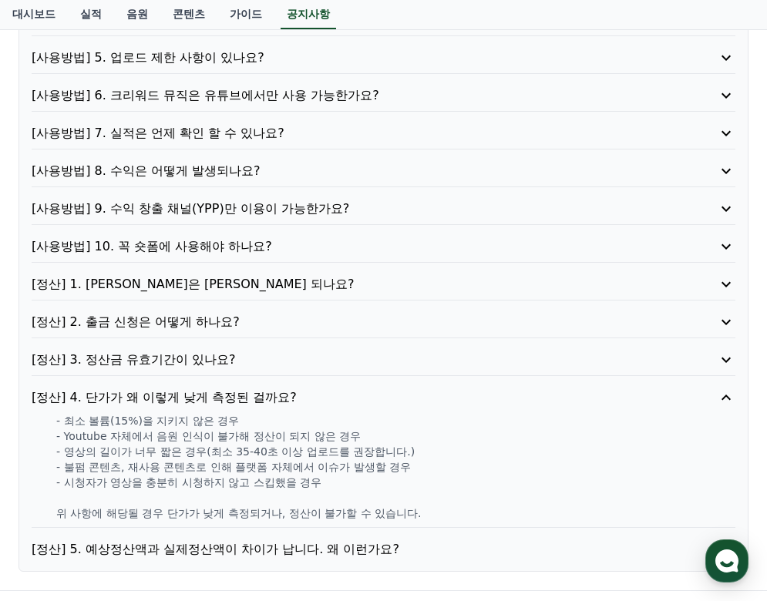
click at [336, 395] on p "[정산] 4. 단가가 왜 이렇게 낮게 측정된 걸까요?" at bounding box center [356, 398] width 648 height 19
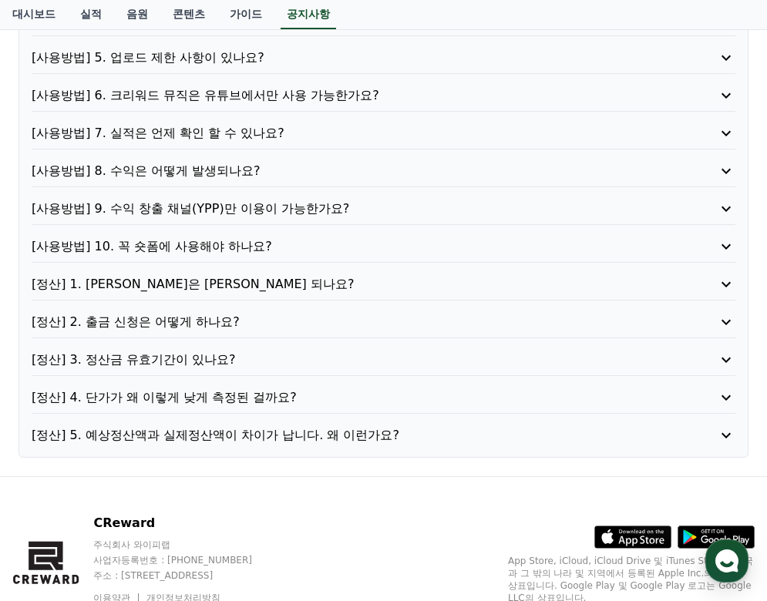
click at [416, 432] on p "[정산] 5. 예상정산액과 실제정산액이 차이가 납니다. 왜 이런가요?" at bounding box center [356, 435] width 648 height 19
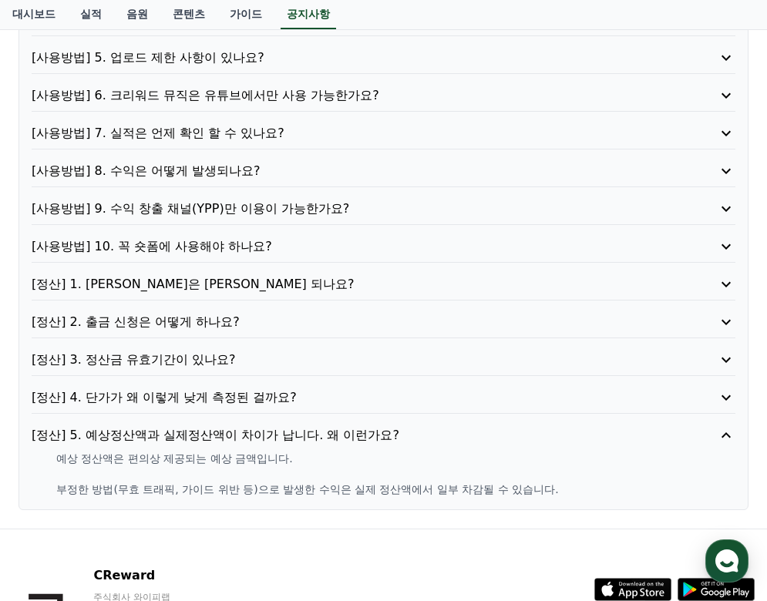
click at [416, 432] on p "[정산] 5. 예상정산액과 실제정산액이 차이가 납니다. 왜 이런가요?" at bounding box center [356, 435] width 648 height 19
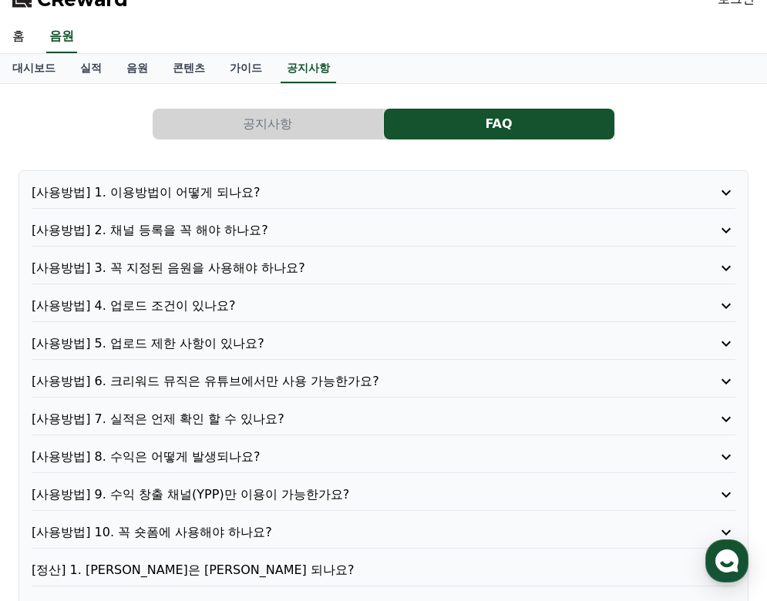
scroll to position [0, 0]
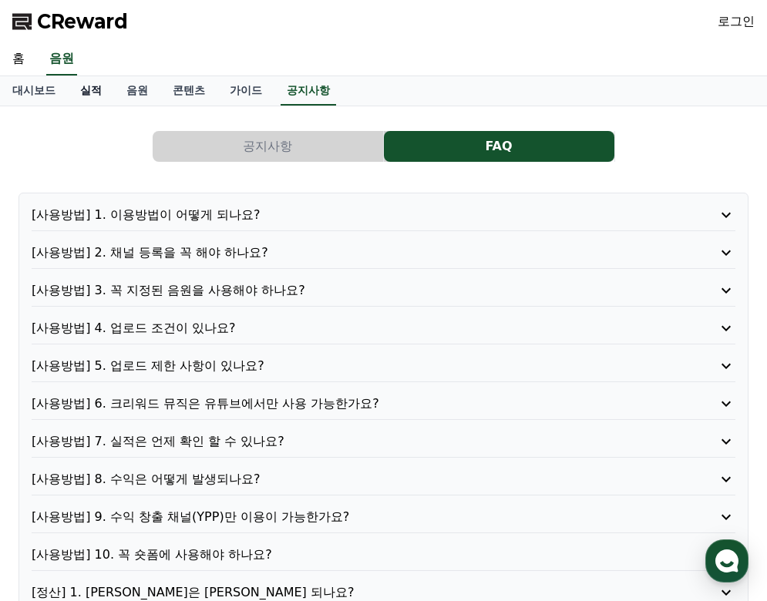
click at [100, 88] on link "실적" at bounding box center [91, 90] width 46 height 29
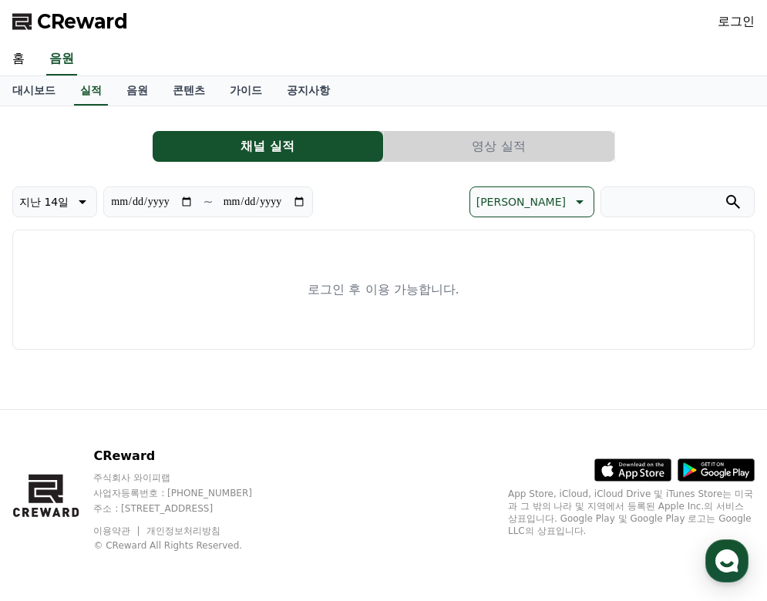
click at [735, 20] on link "로그인" at bounding box center [736, 21] width 37 height 19
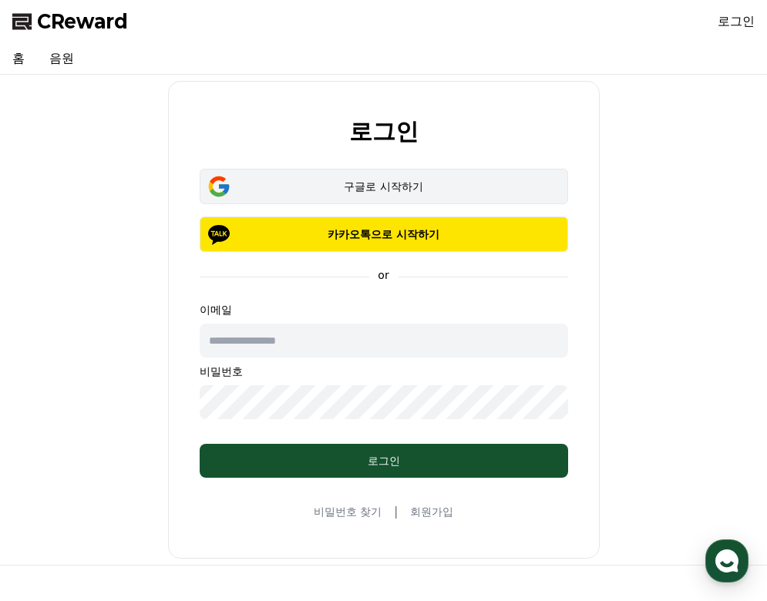
click at [396, 194] on div "구글로 시작하기" at bounding box center [384, 186] width 324 height 15
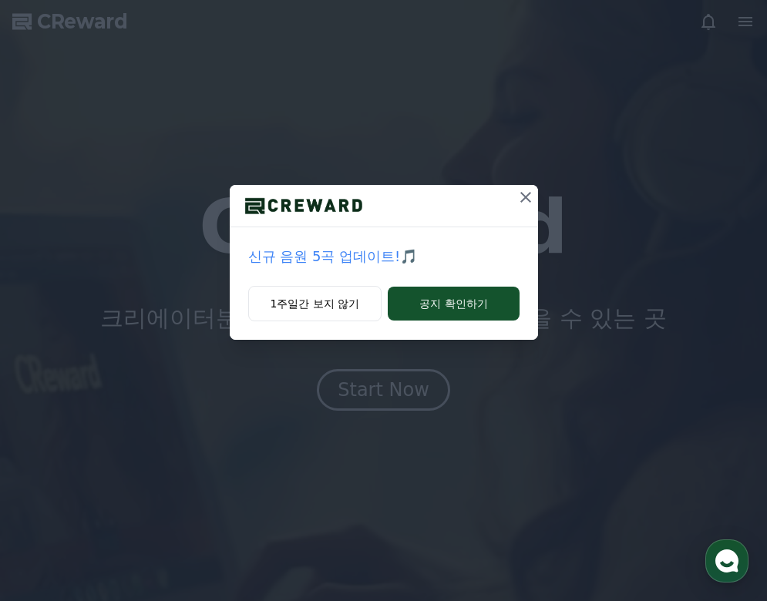
click at [527, 198] on icon at bounding box center [525, 197] width 11 height 11
